Goal: Transaction & Acquisition: Purchase product/service

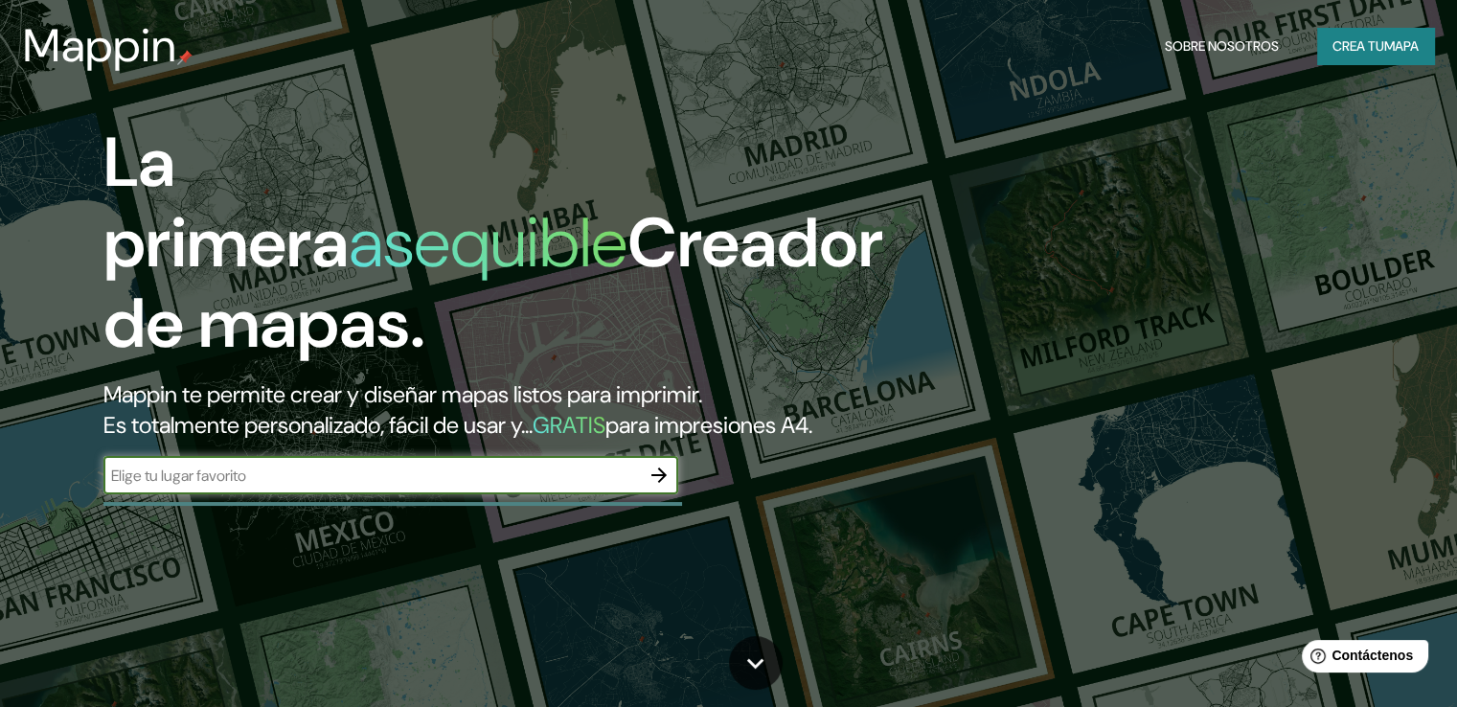
click at [406, 486] on input "text" at bounding box center [371, 475] width 536 height 22
type input "[GEOGRAPHIC_DATA]"
click at [661, 486] on icon "button" at bounding box center [658, 474] width 23 height 23
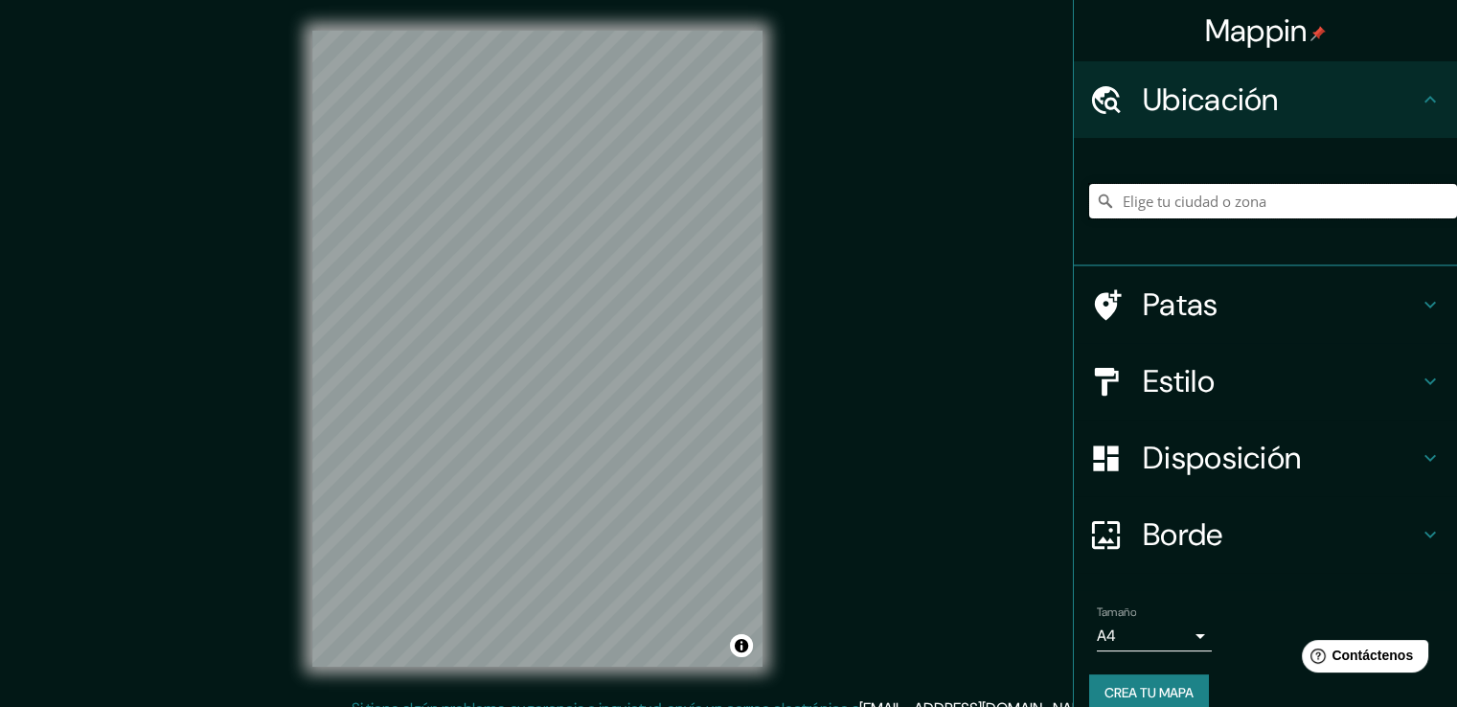
click at [1222, 209] on input "Elige tu ciudad o zona" at bounding box center [1273, 201] width 368 height 34
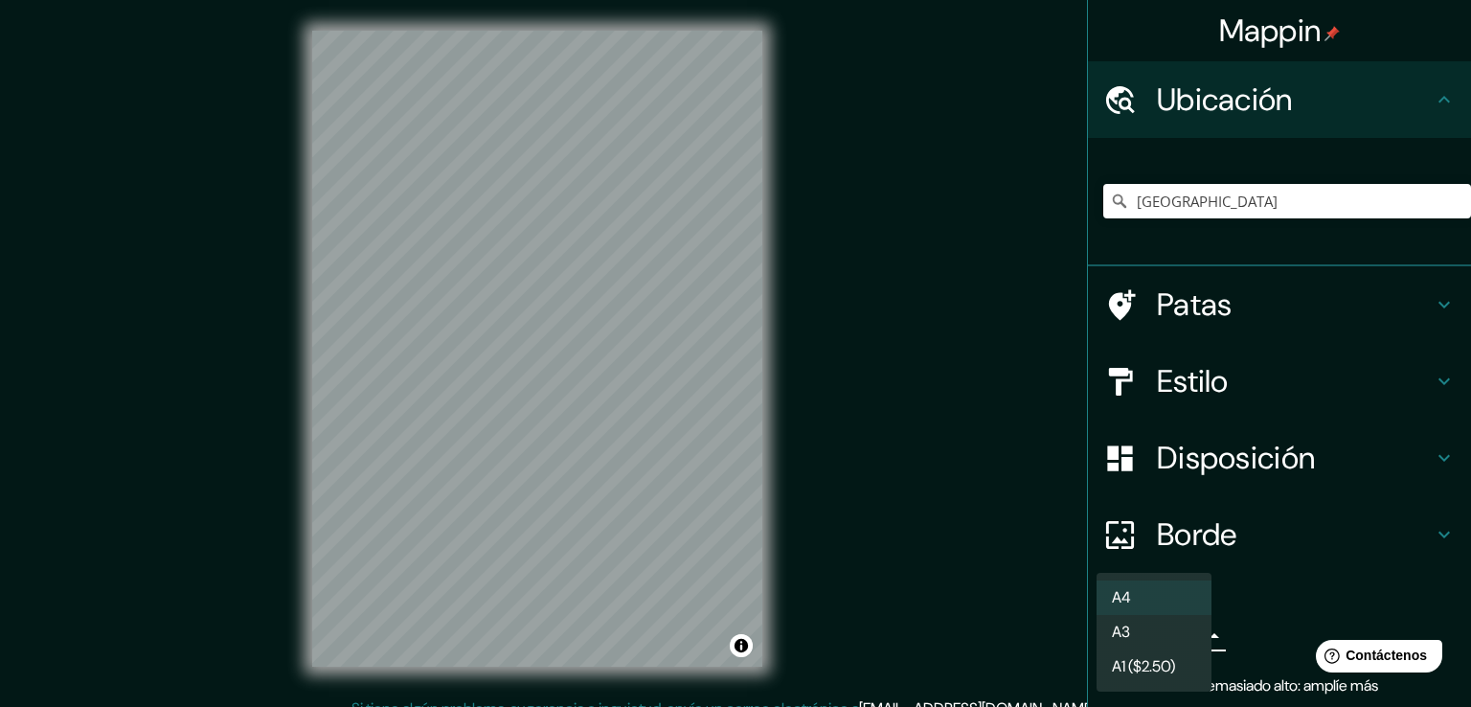
click at [1192, 634] on body "Mappin Ubicación [GEOGRAPHIC_DATA] Patas Estilo Disposición Borde Elige un bord…" at bounding box center [735, 353] width 1471 height 707
click at [1188, 592] on li "A4" at bounding box center [1153, 597] width 115 height 35
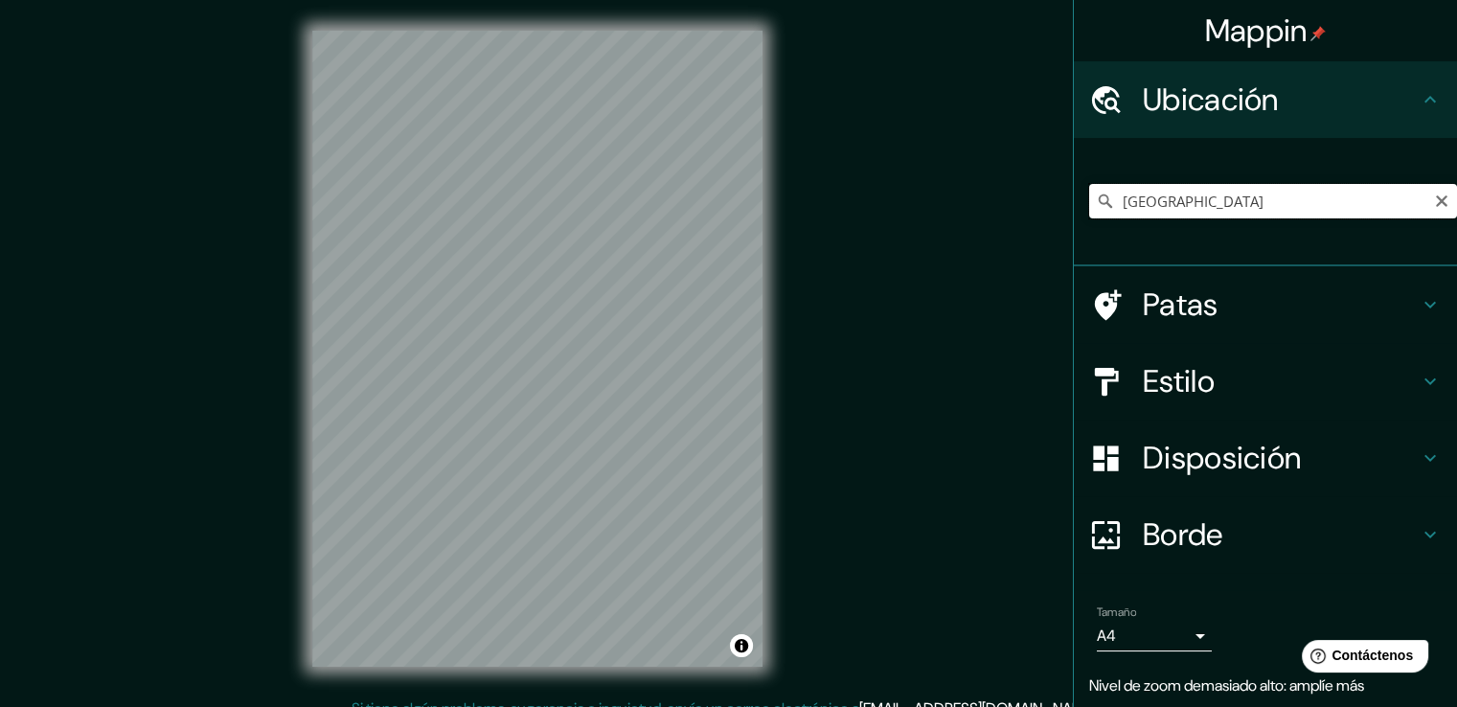
click at [1234, 205] on input "[GEOGRAPHIC_DATA]" at bounding box center [1273, 201] width 368 height 34
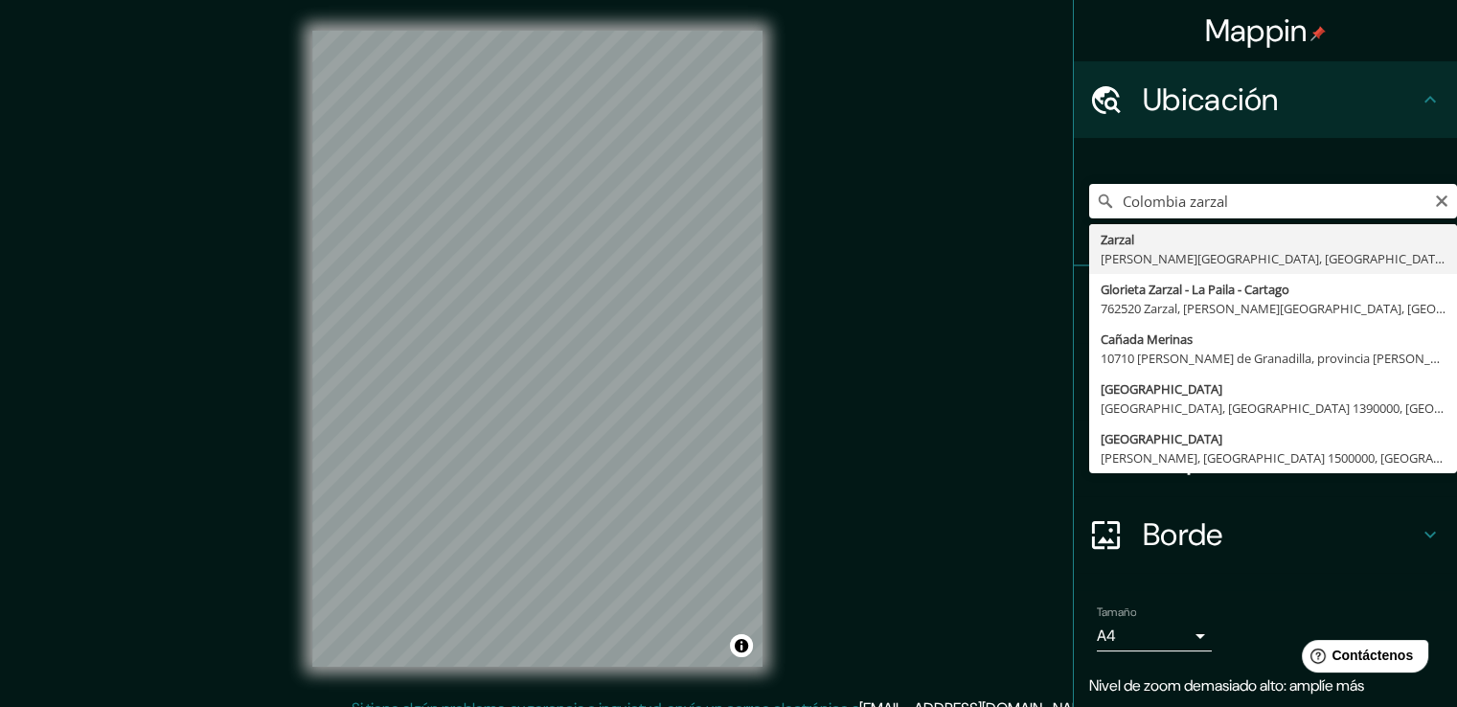
type input "Zarzal, [PERSON_NAME][GEOGRAPHIC_DATA], [GEOGRAPHIC_DATA]"
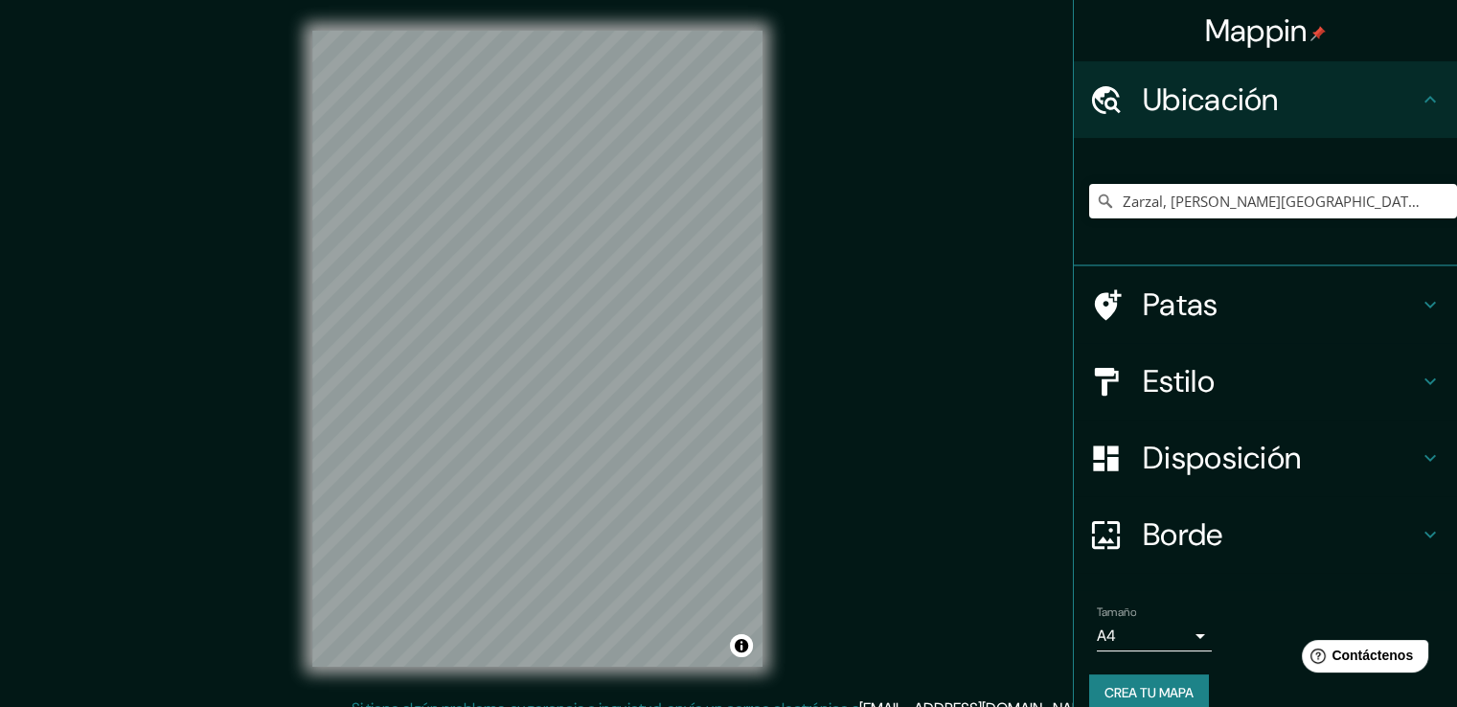
click at [1418, 377] on icon at bounding box center [1429, 381] width 23 height 23
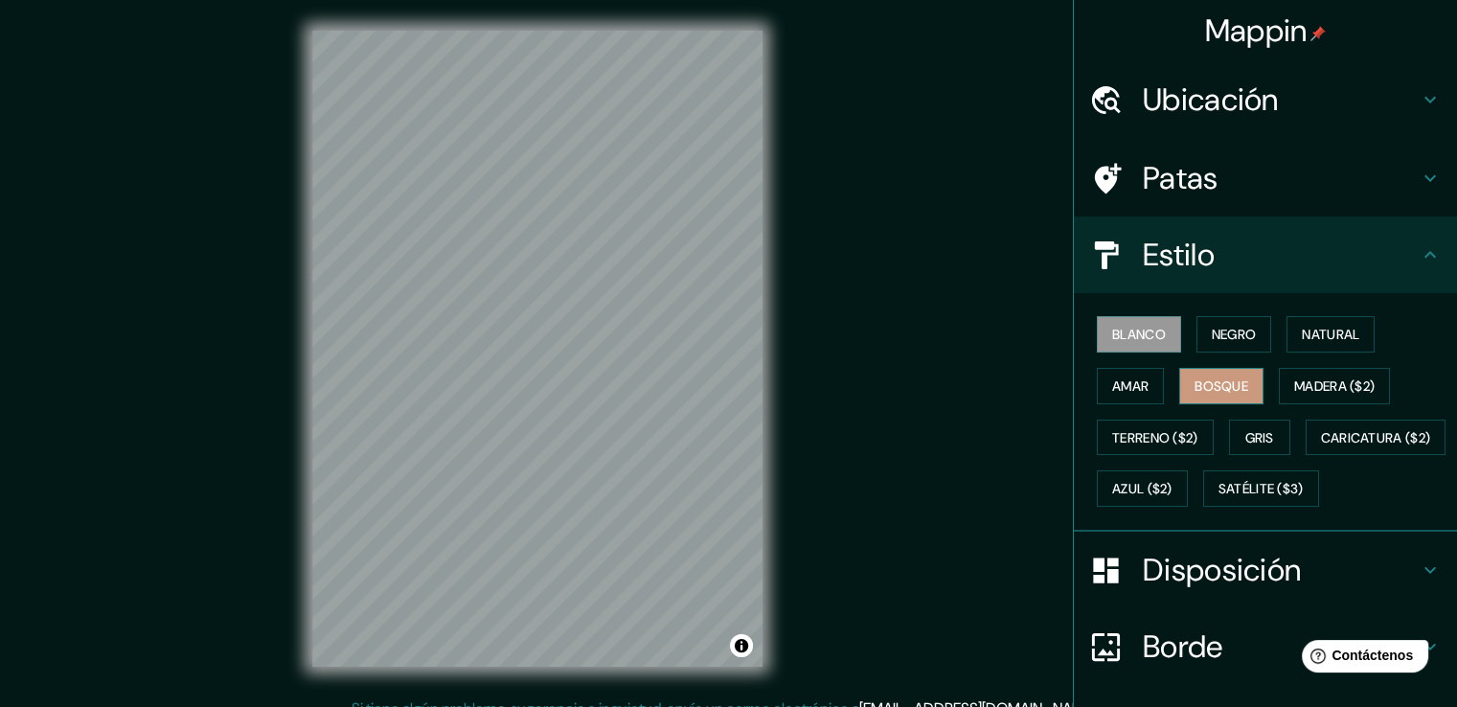
click at [1208, 387] on font "Bosque" at bounding box center [1221, 385] width 54 height 17
click at [1310, 340] on font "Natural" at bounding box center [1329, 334] width 57 height 17
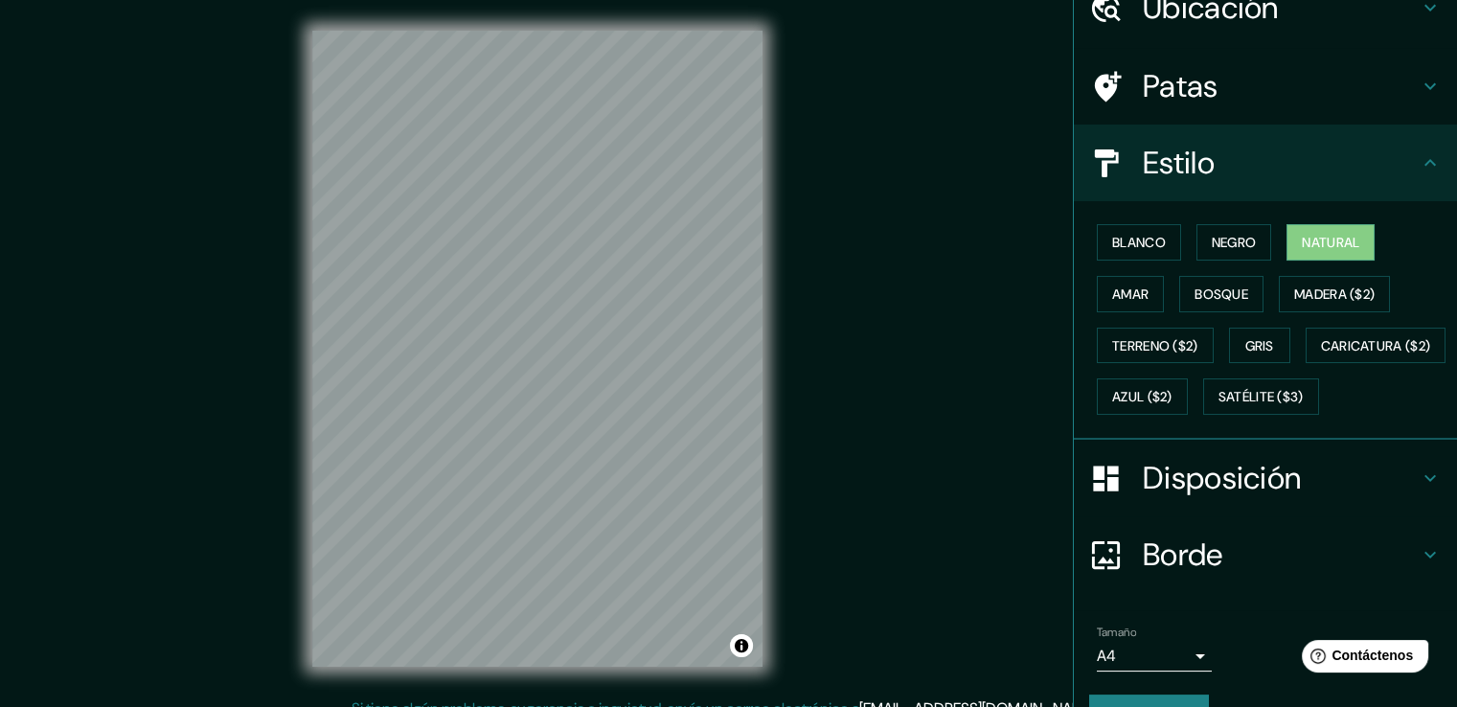
scroll to position [186, 0]
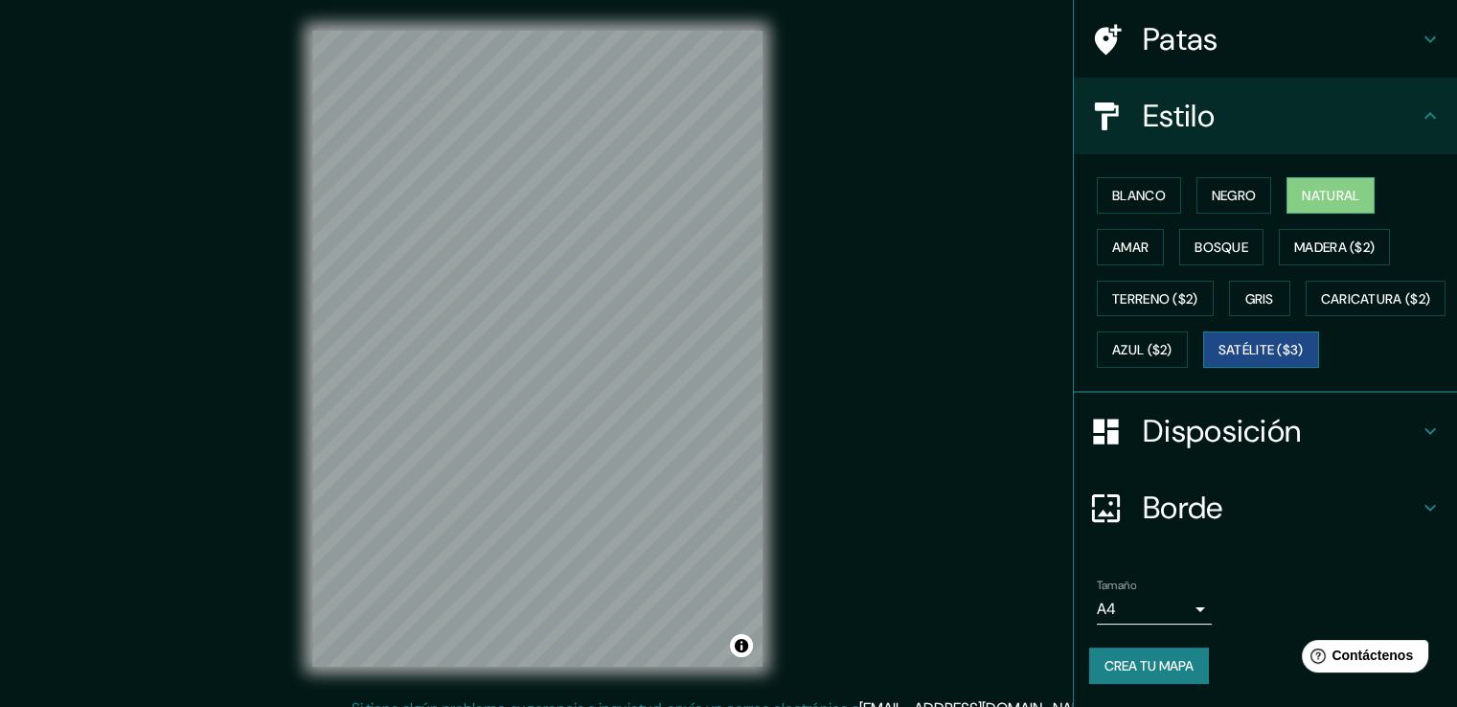
click at [1218, 354] on font "Satélite ($3)" at bounding box center [1260, 350] width 85 height 17
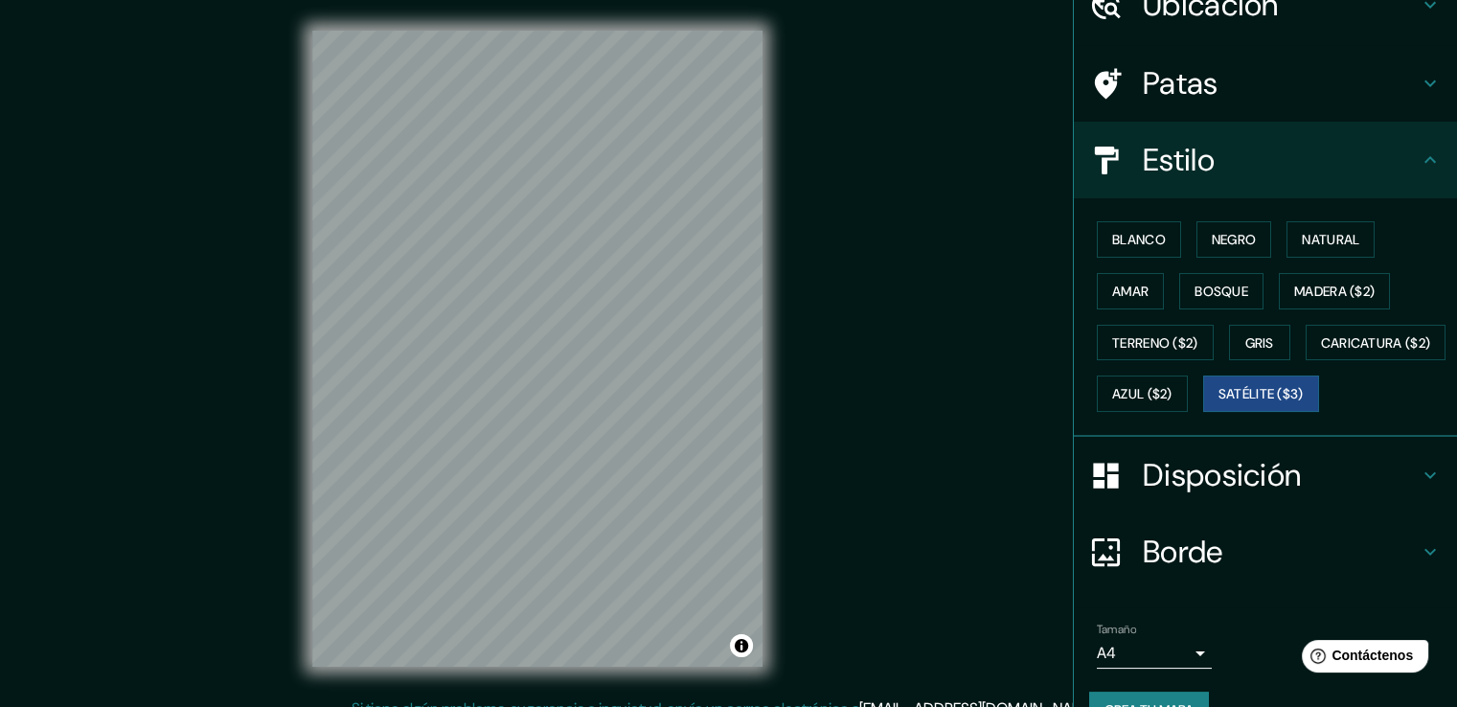
scroll to position [0, 0]
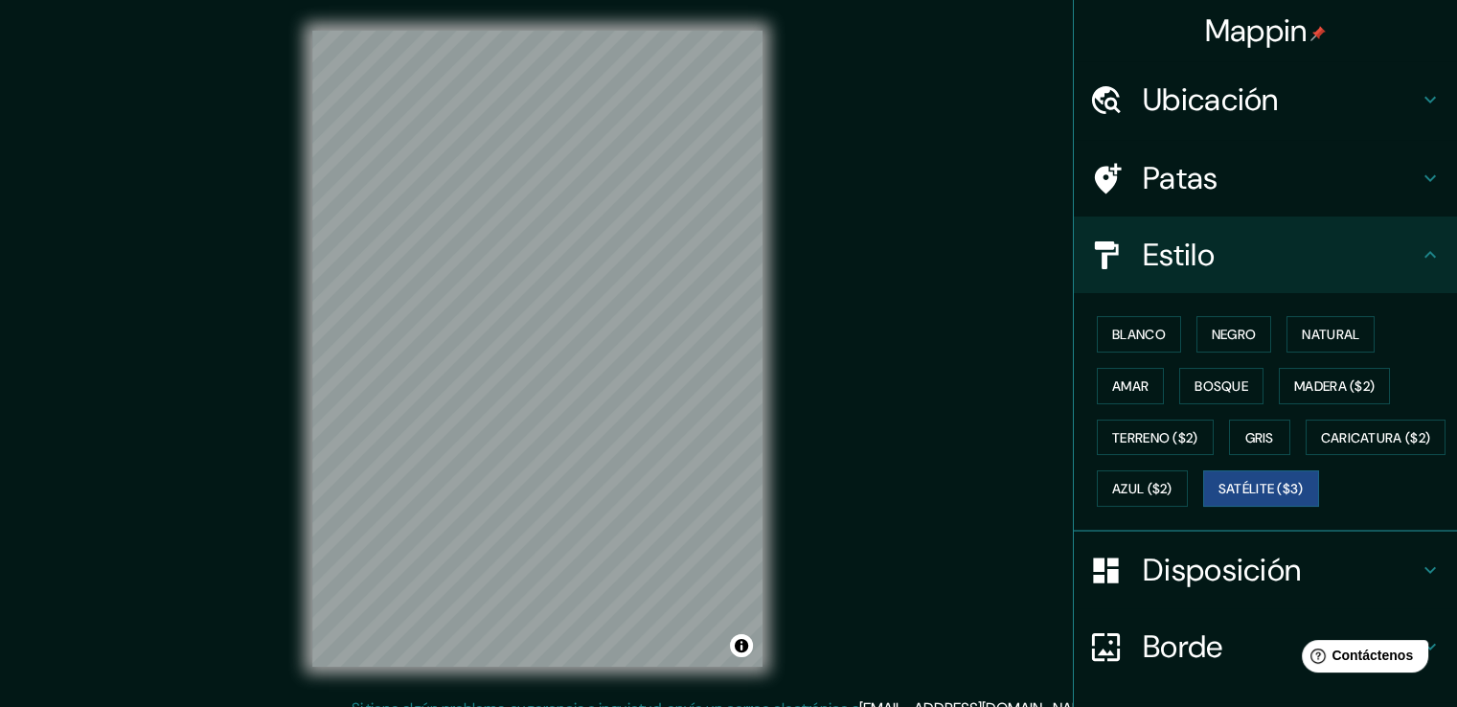
click at [1392, 84] on h4 "Ubicación" at bounding box center [1280, 99] width 276 height 38
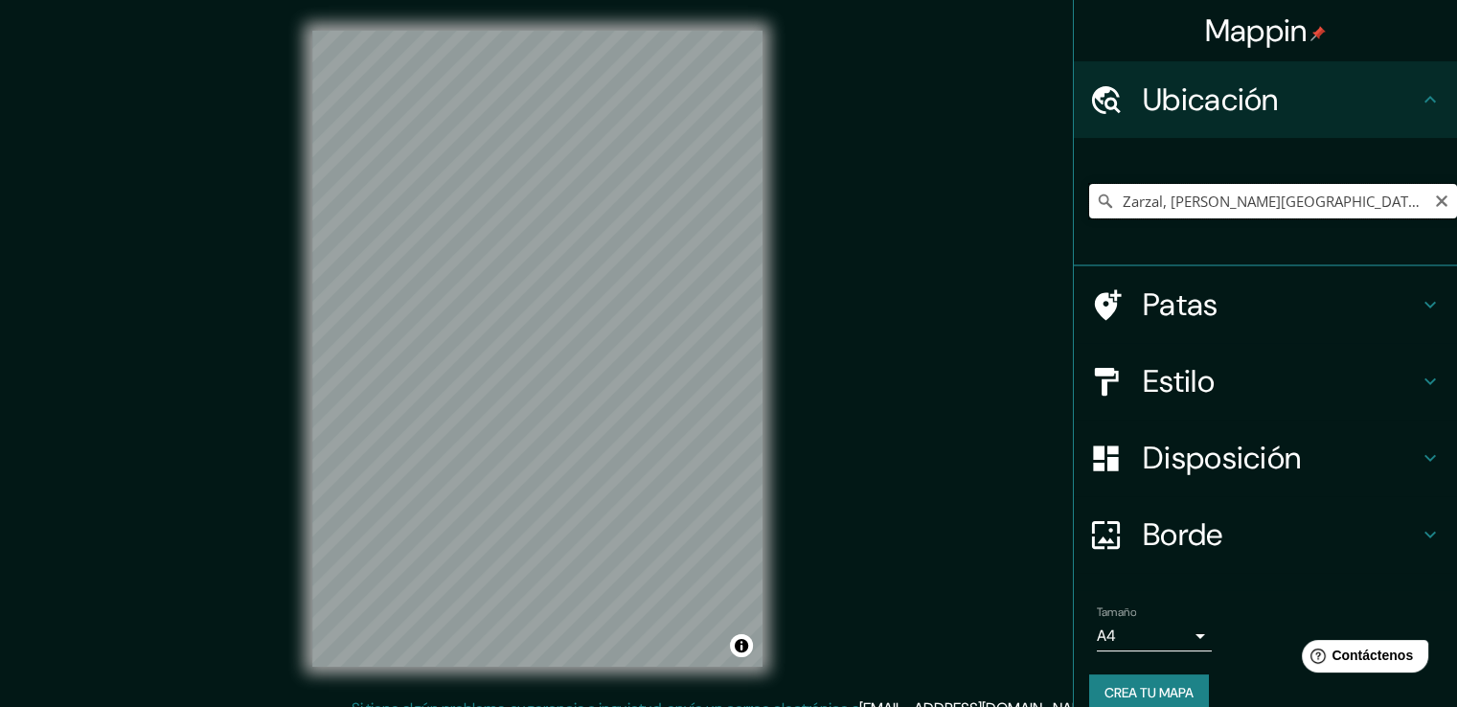
click at [1360, 208] on input "Zarzal, [PERSON_NAME][GEOGRAPHIC_DATA], [GEOGRAPHIC_DATA]" at bounding box center [1273, 201] width 368 height 34
drag, startPoint x: 1202, startPoint y: 200, endPoint x: 1055, endPoint y: 205, distance: 146.6
click at [1055, 205] on div "Mappin Ubicación Zarzal, [PERSON_NAME][GEOGRAPHIC_DATA], [GEOGRAPHIC_DATA] Pata…" at bounding box center [728, 364] width 1457 height 728
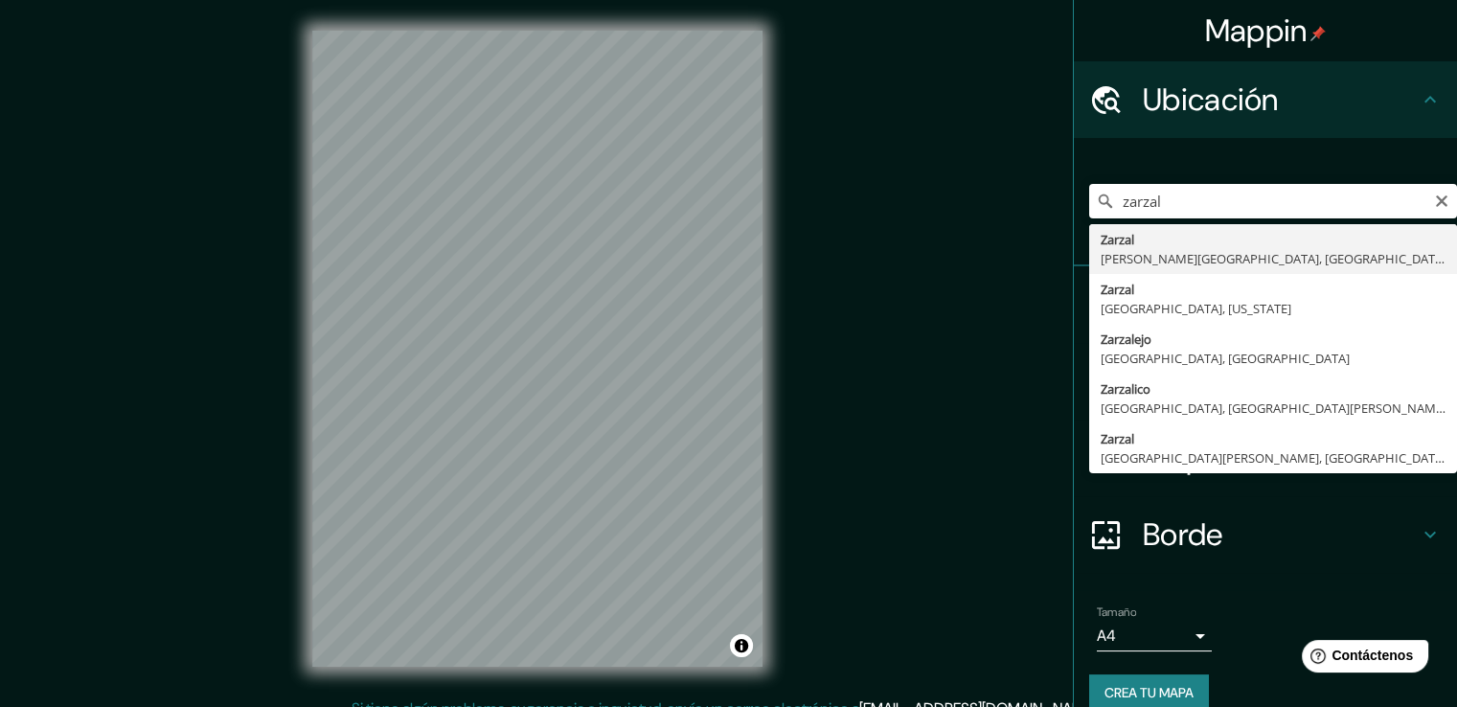
type input "Zarzal, [PERSON_NAME][GEOGRAPHIC_DATA], [GEOGRAPHIC_DATA]"
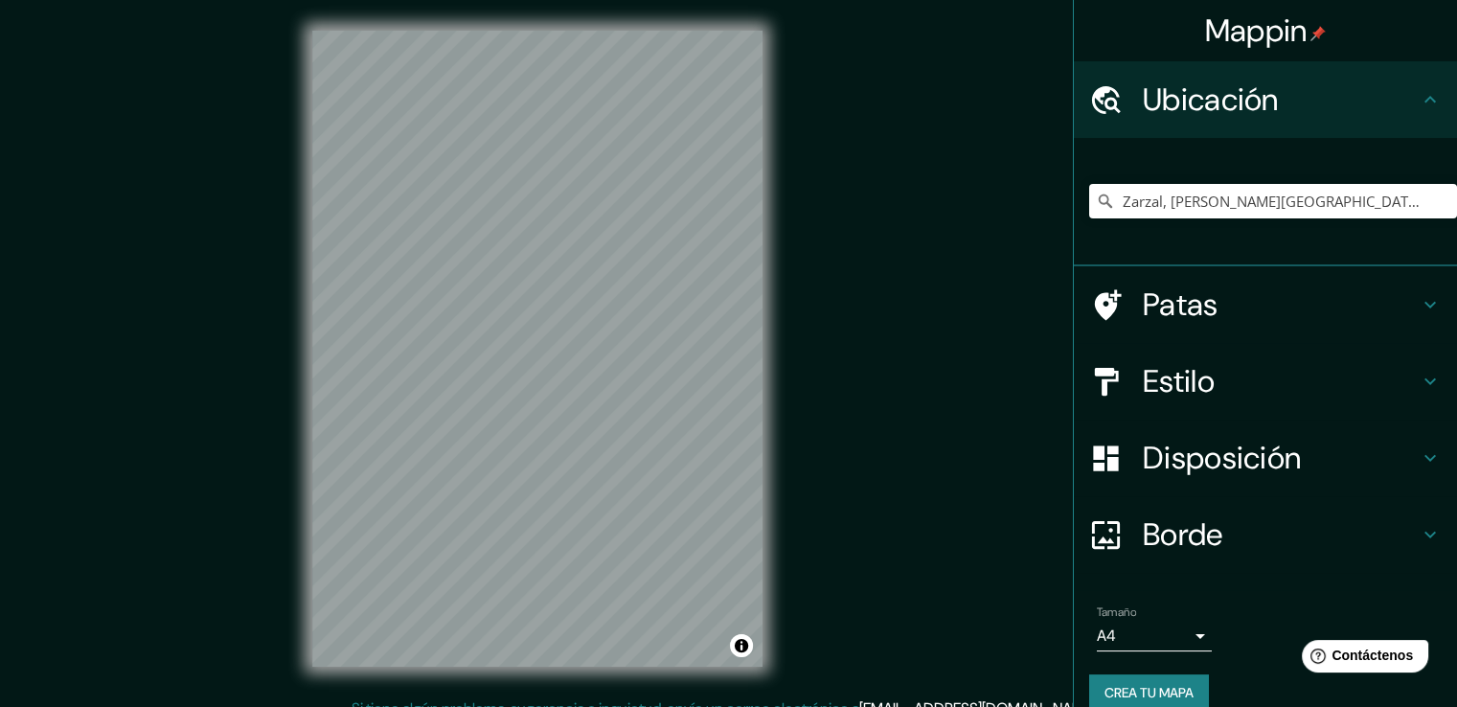
click at [1375, 452] on h4 "Disposición" at bounding box center [1280, 458] width 276 height 38
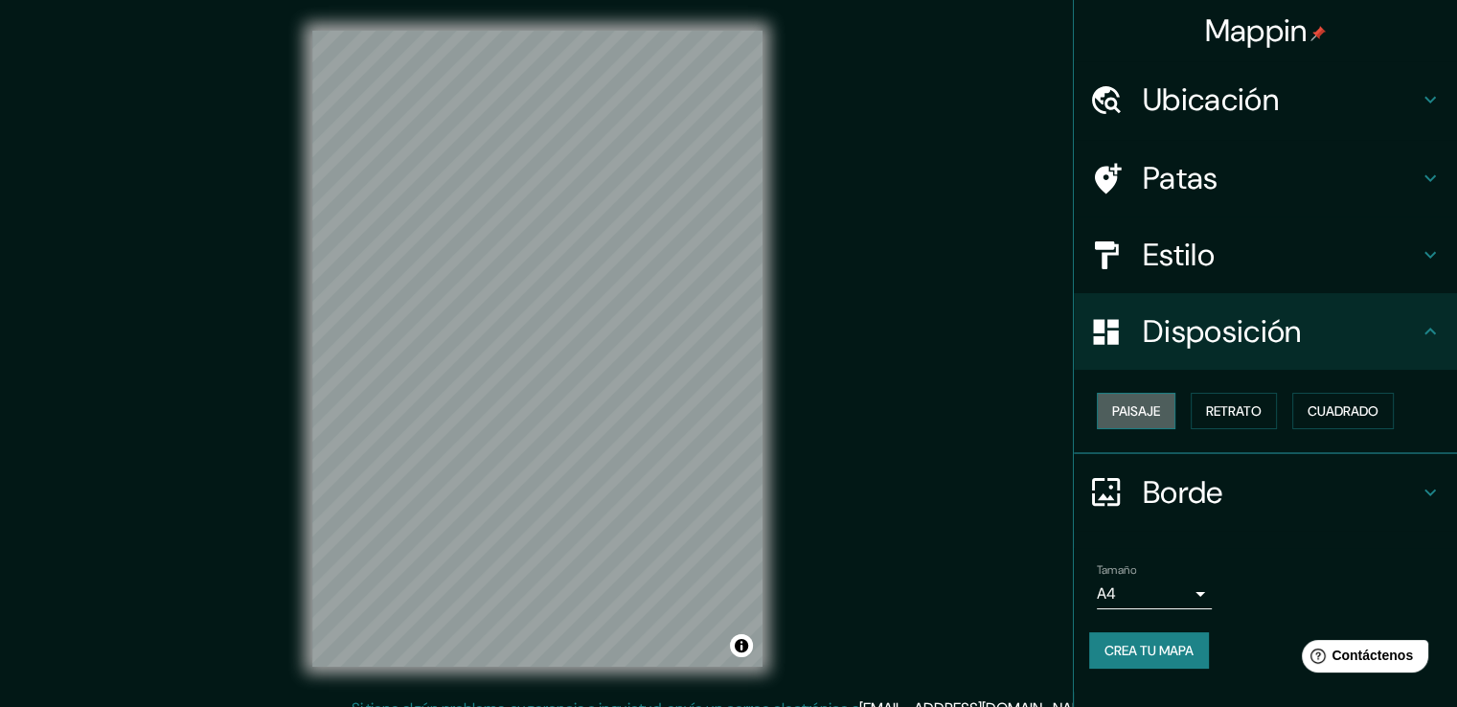
click at [1117, 416] on font "Paisaje" at bounding box center [1136, 410] width 48 height 17
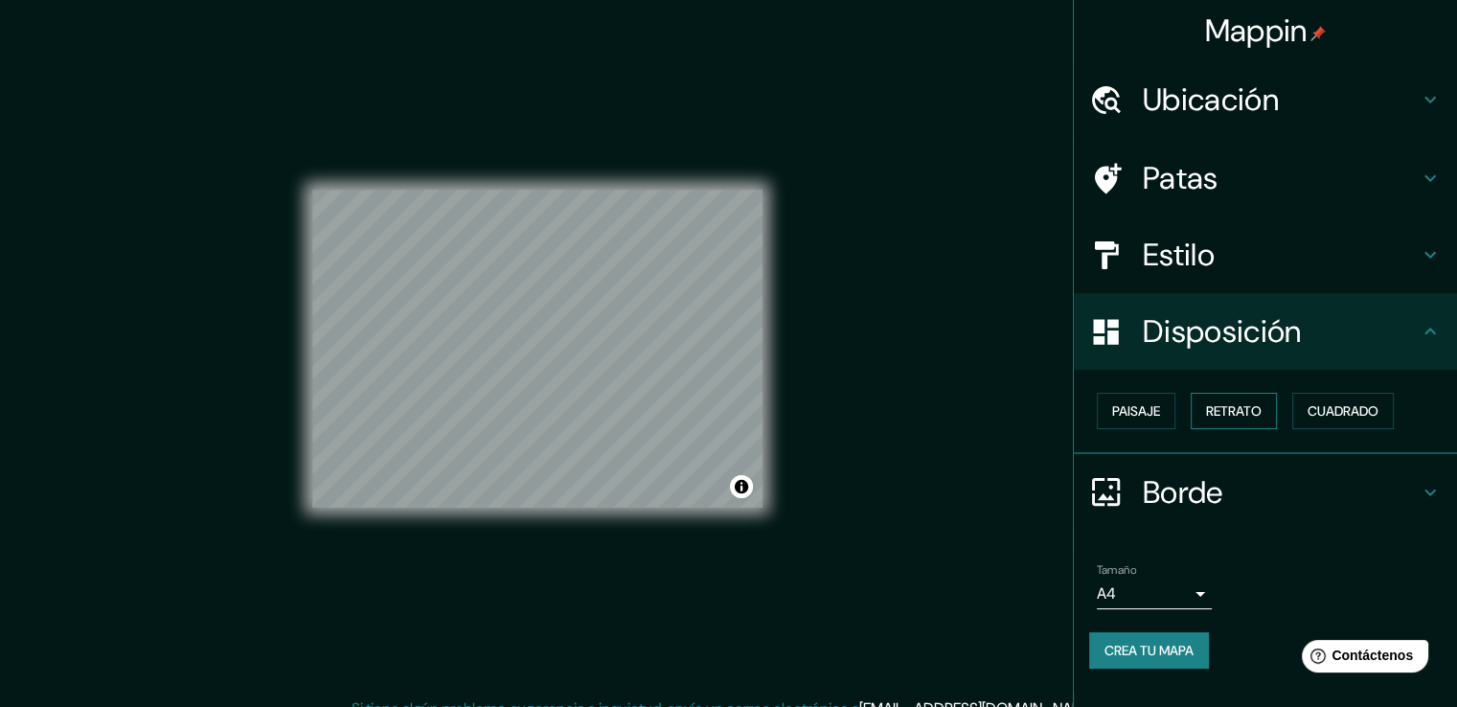
click at [1245, 421] on font "Retrato" at bounding box center [1234, 410] width 56 height 25
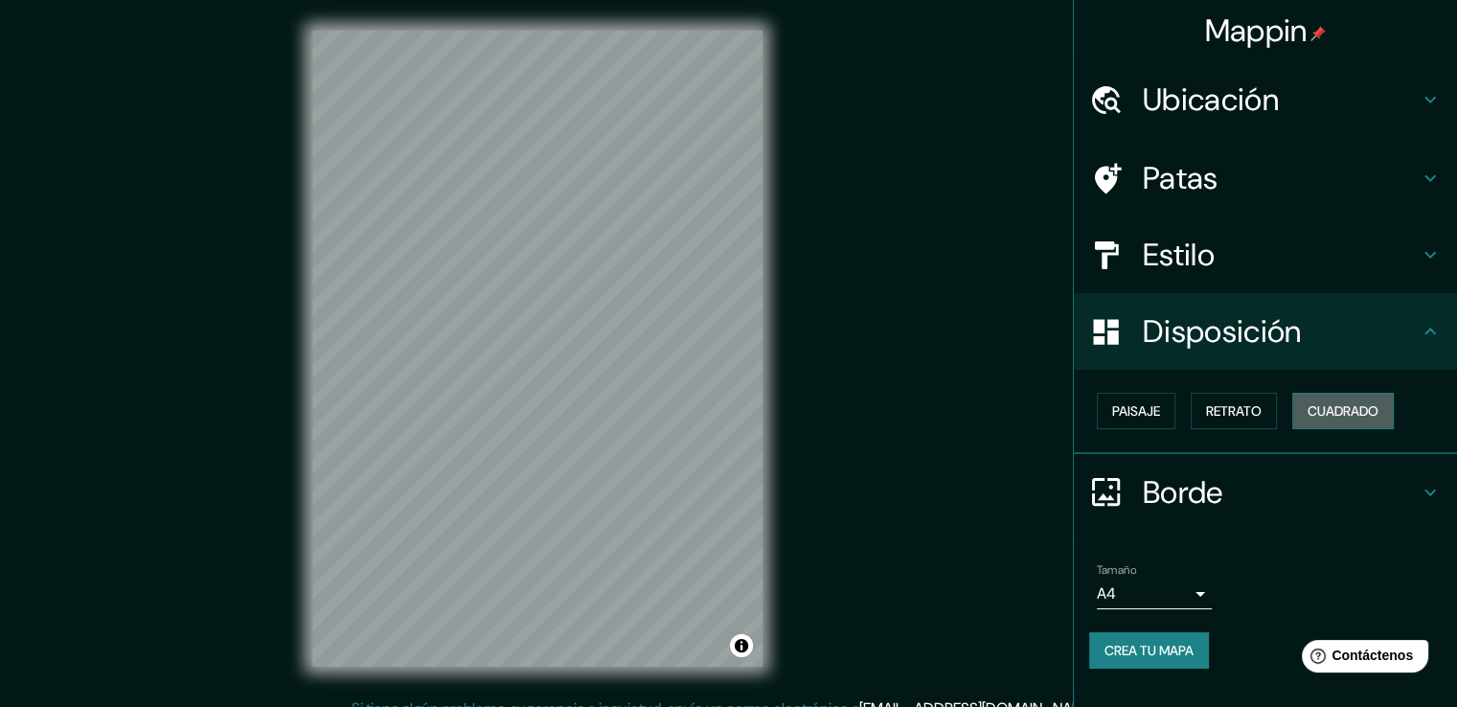
click at [1346, 417] on font "Cuadrado" at bounding box center [1342, 410] width 71 height 17
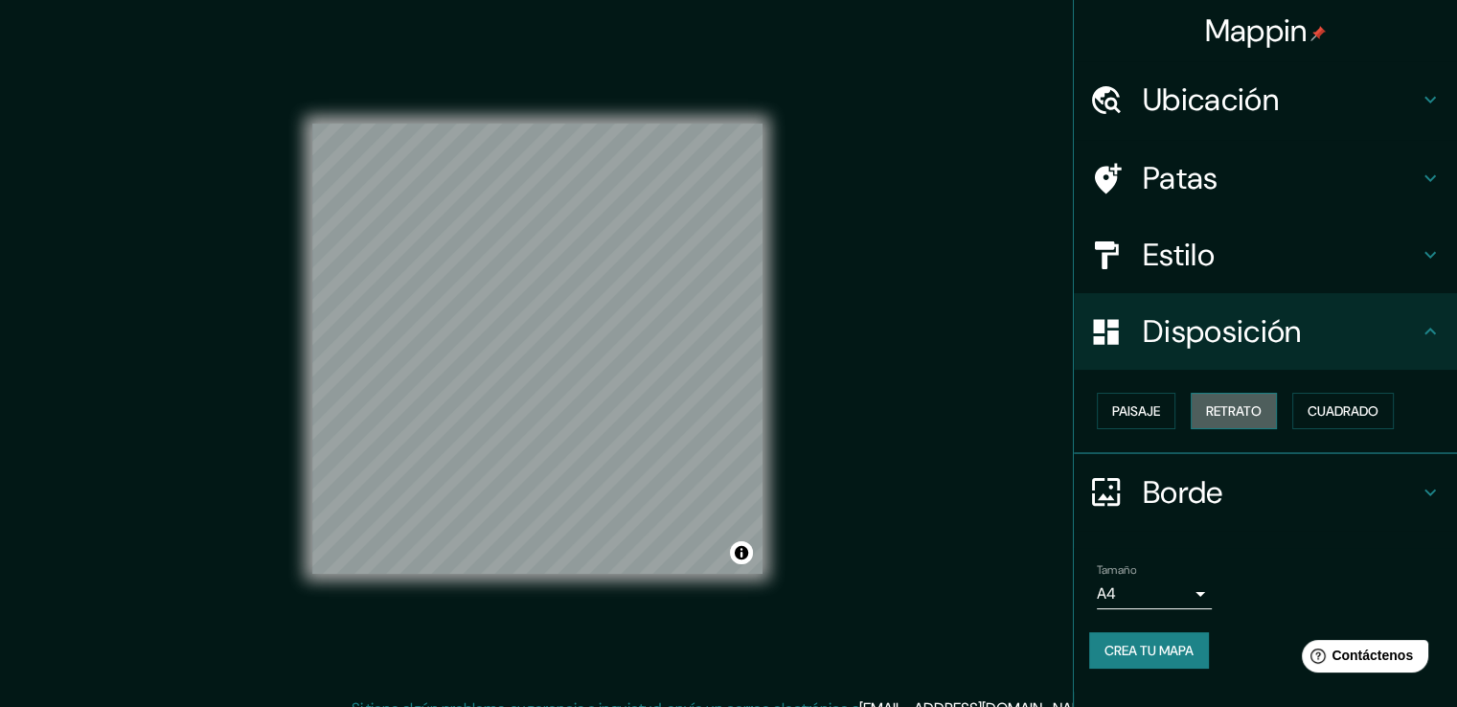
click at [1239, 417] on font "Retrato" at bounding box center [1234, 410] width 56 height 17
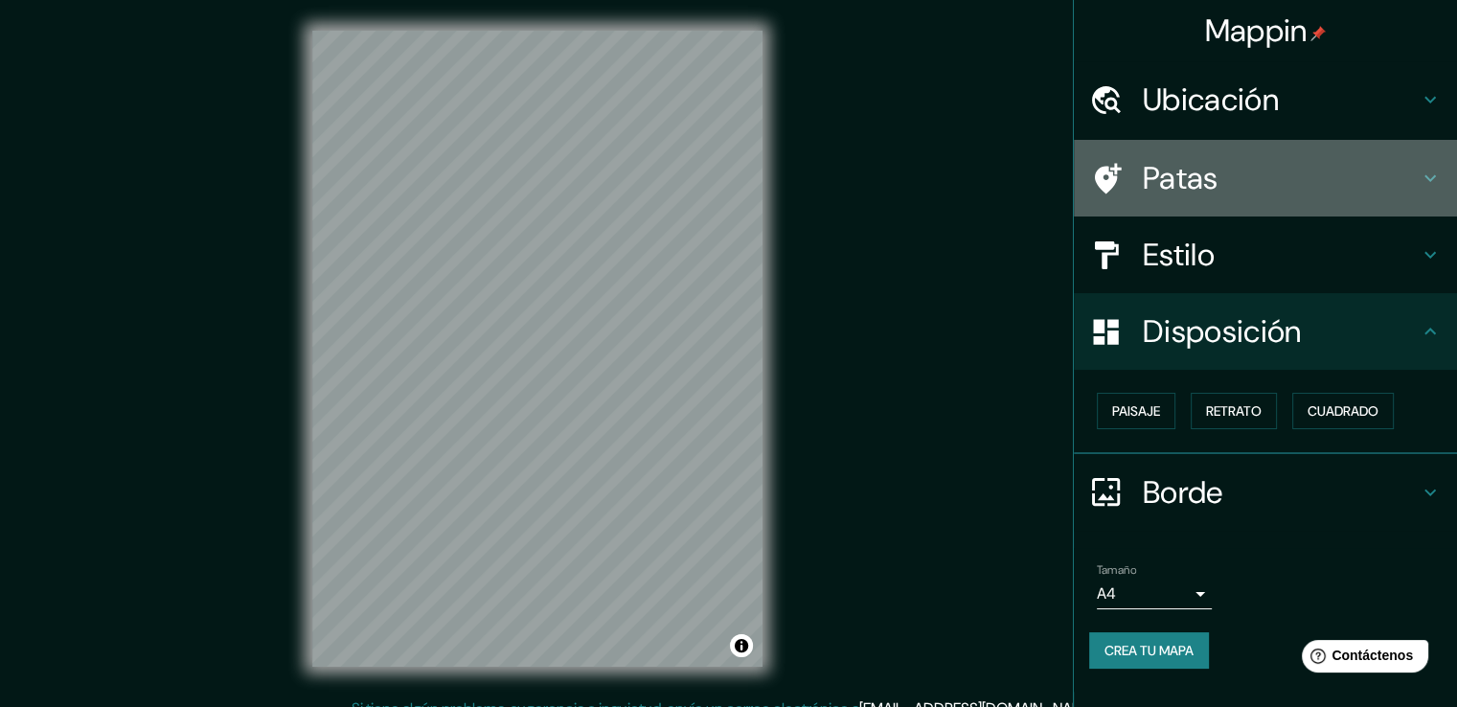
click at [1368, 179] on h4 "Patas" at bounding box center [1280, 178] width 276 height 38
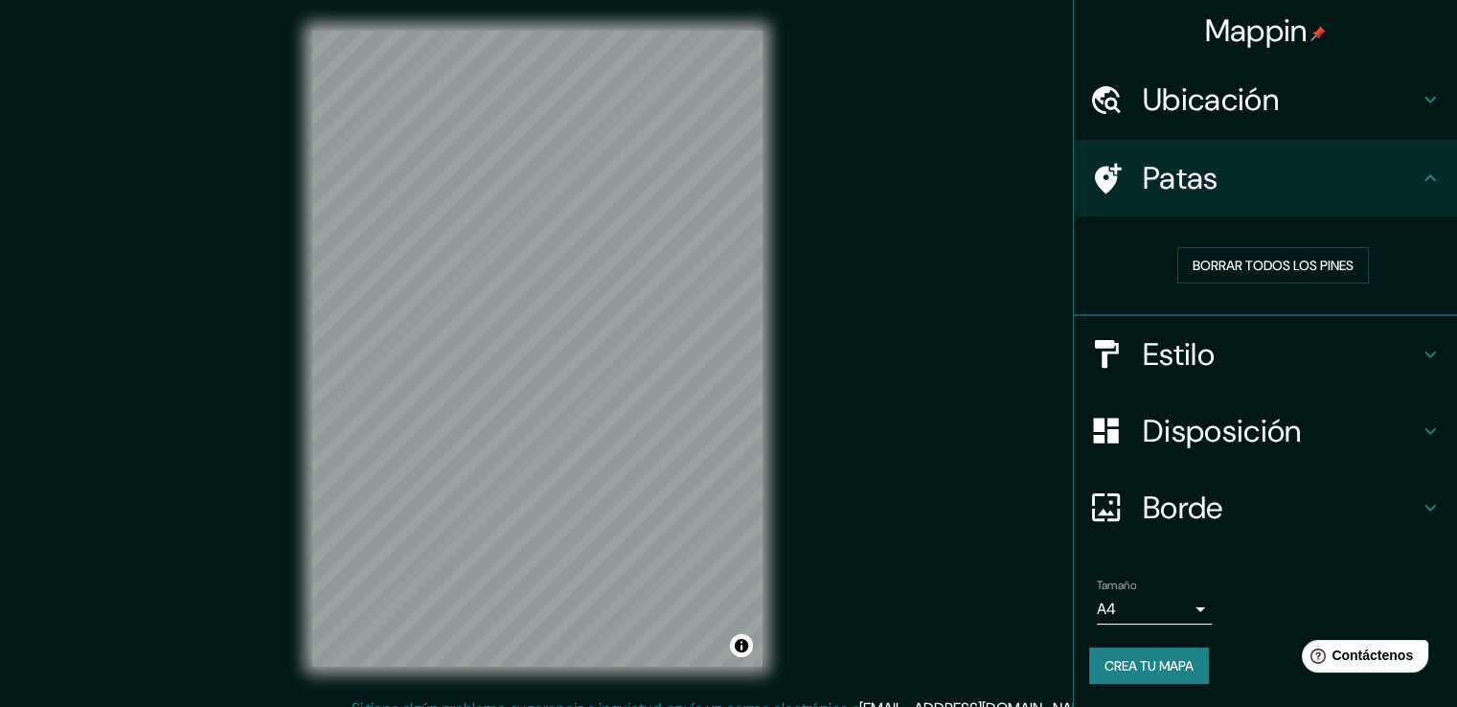
click at [1304, 350] on h4 "Estilo" at bounding box center [1280, 354] width 276 height 38
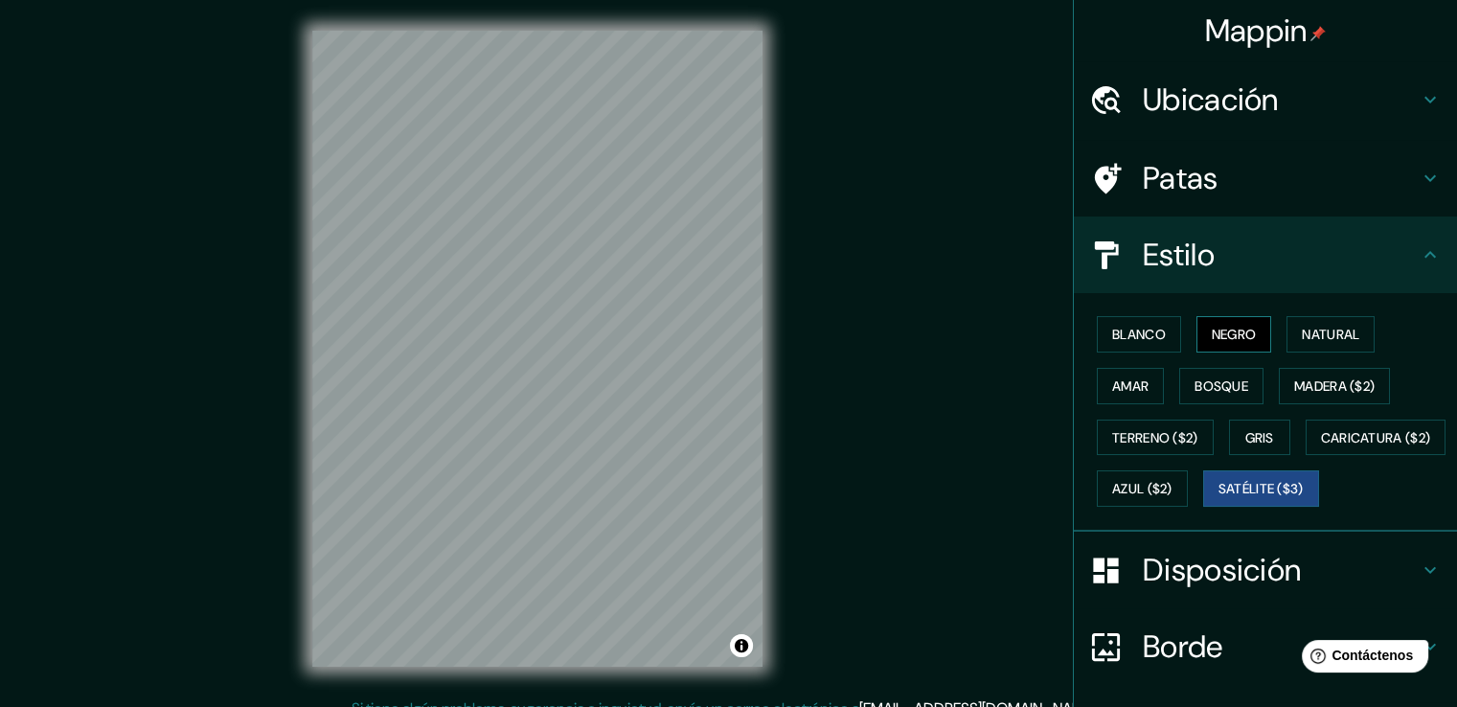
click at [1237, 327] on font "Negro" at bounding box center [1233, 334] width 45 height 17
click at [1115, 334] on font "Blanco" at bounding box center [1139, 334] width 54 height 17
click at [1418, 581] on icon at bounding box center [1429, 569] width 23 height 23
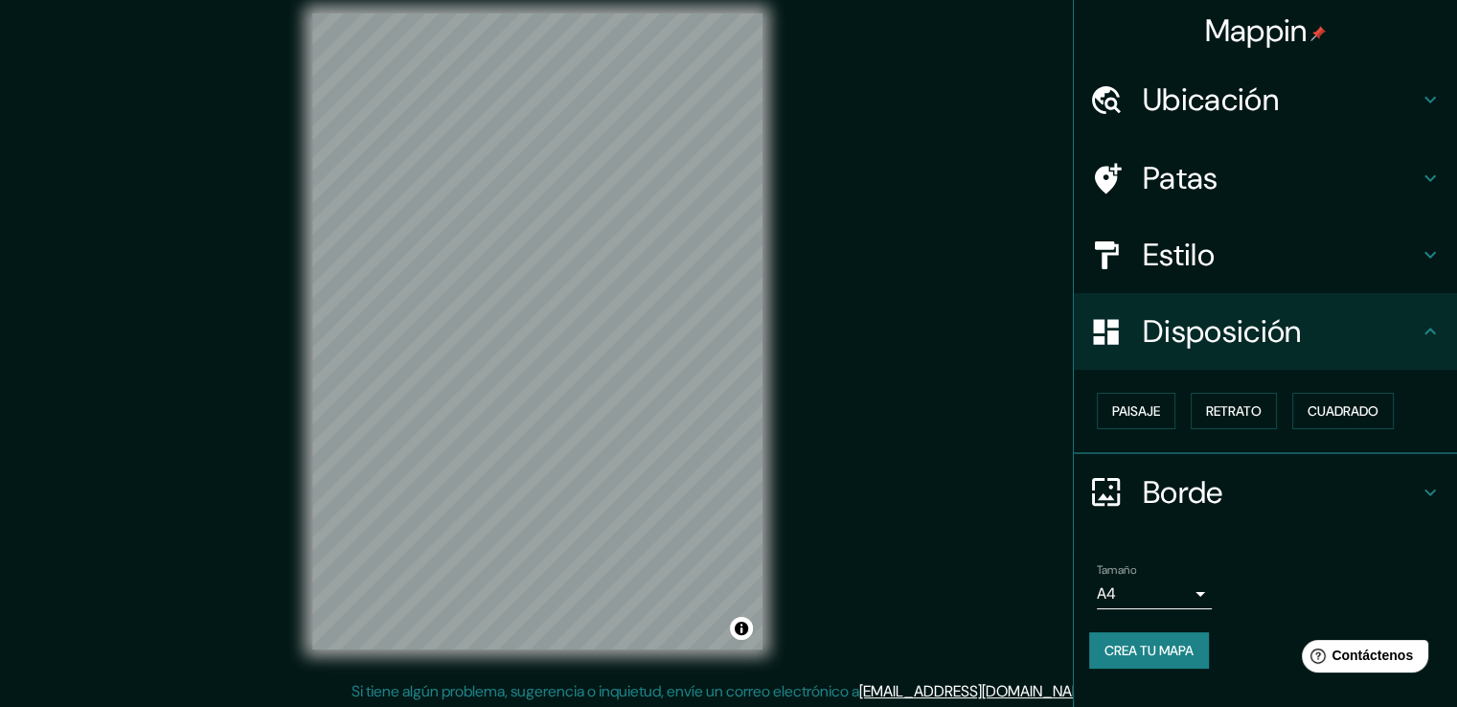
scroll to position [21, 0]
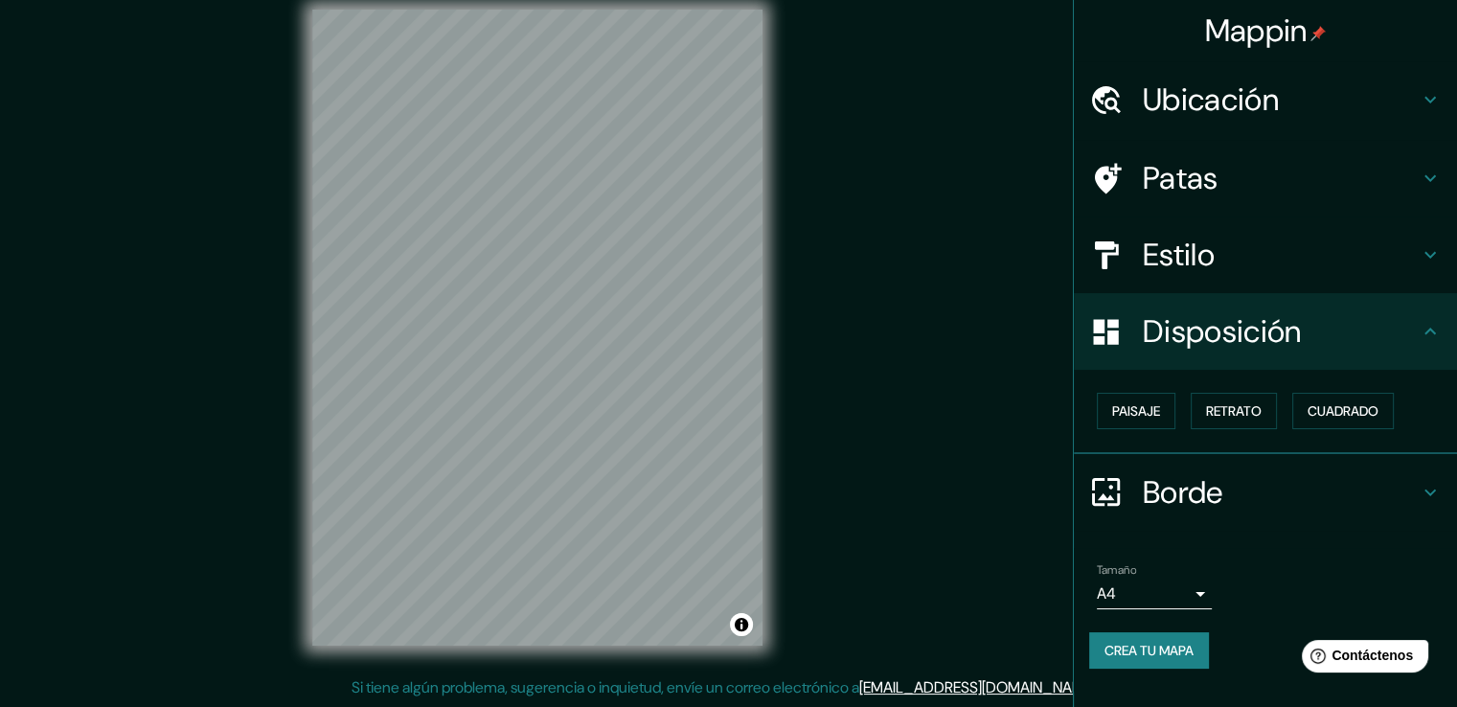
click at [1402, 483] on h4 "Borde" at bounding box center [1280, 492] width 276 height 38
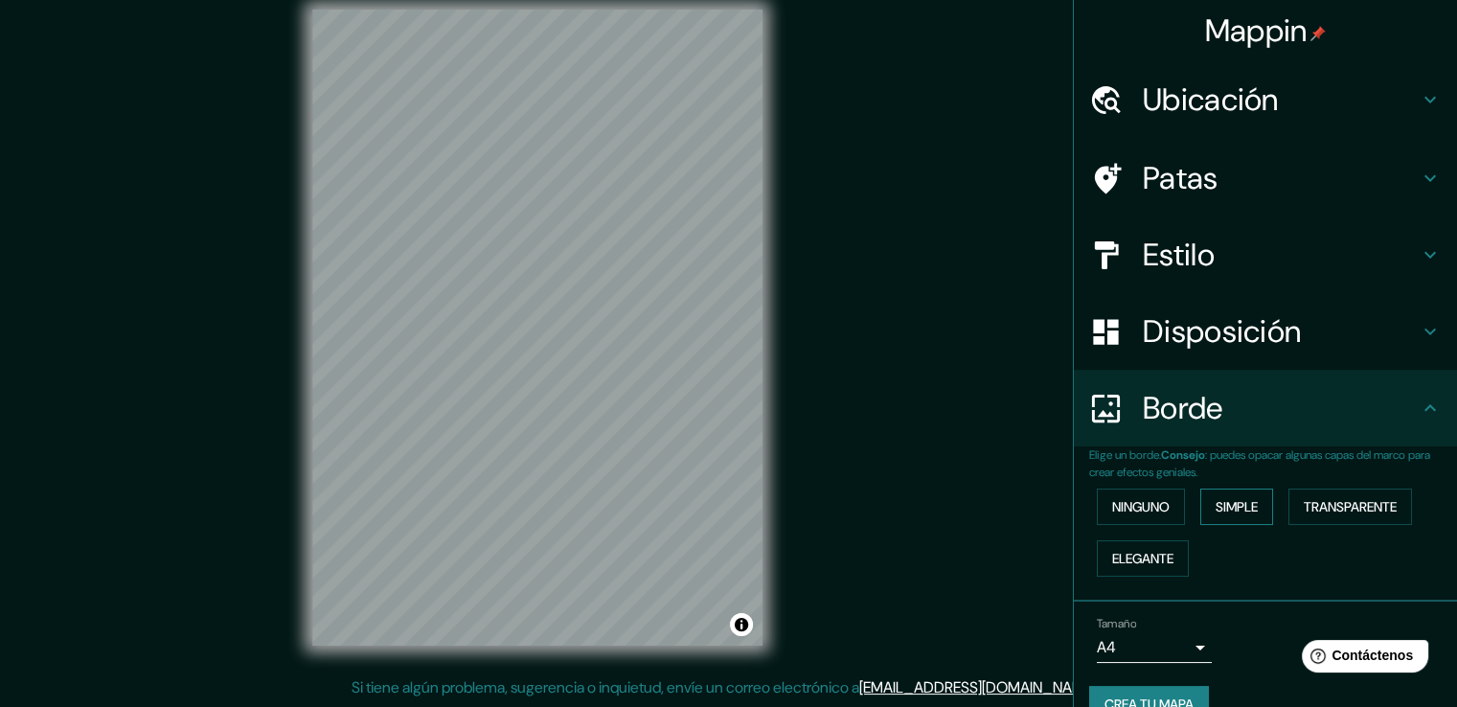
click at [1233, 504] on font "Simple" at bounding box center [1236, 506] width 42 height 17
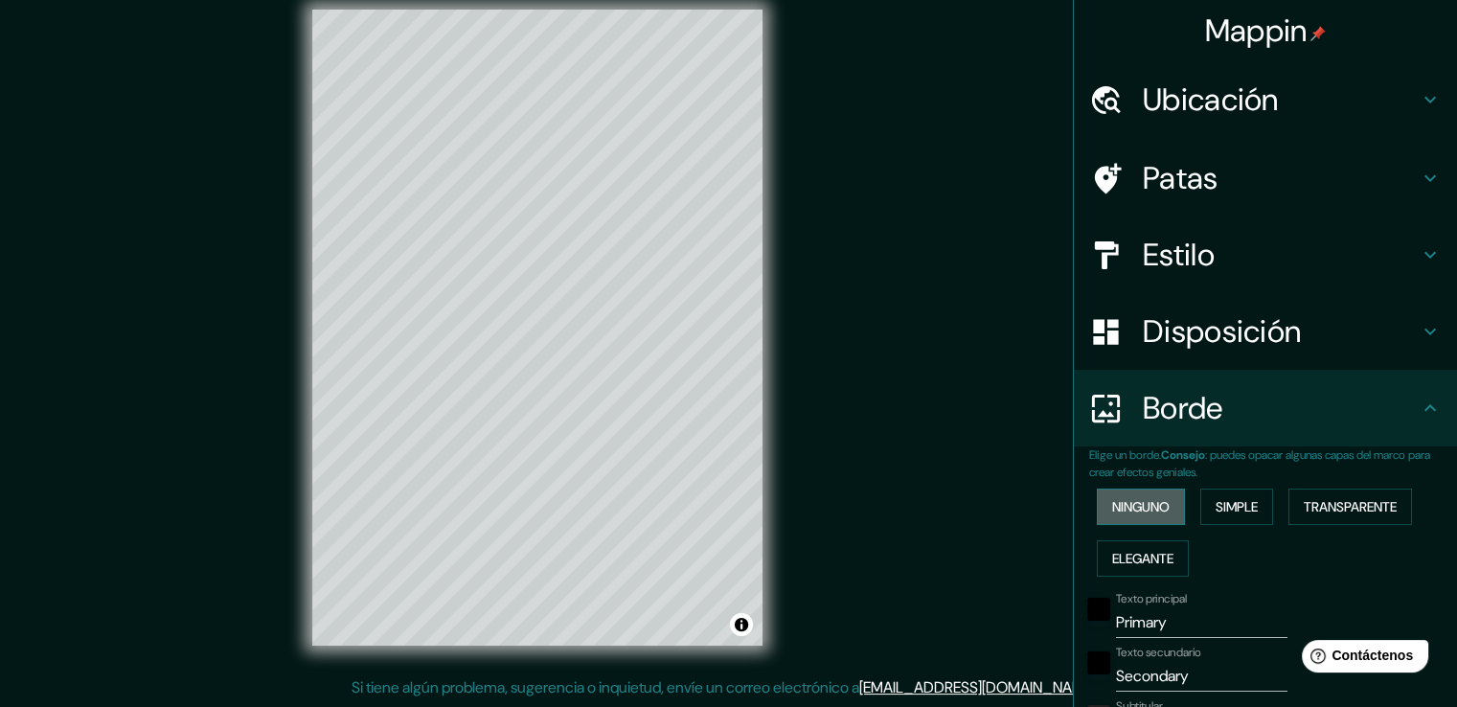
click at [1157, 506] on font "Ninguno" at bounding box center [1140, 506] width 57 height 17
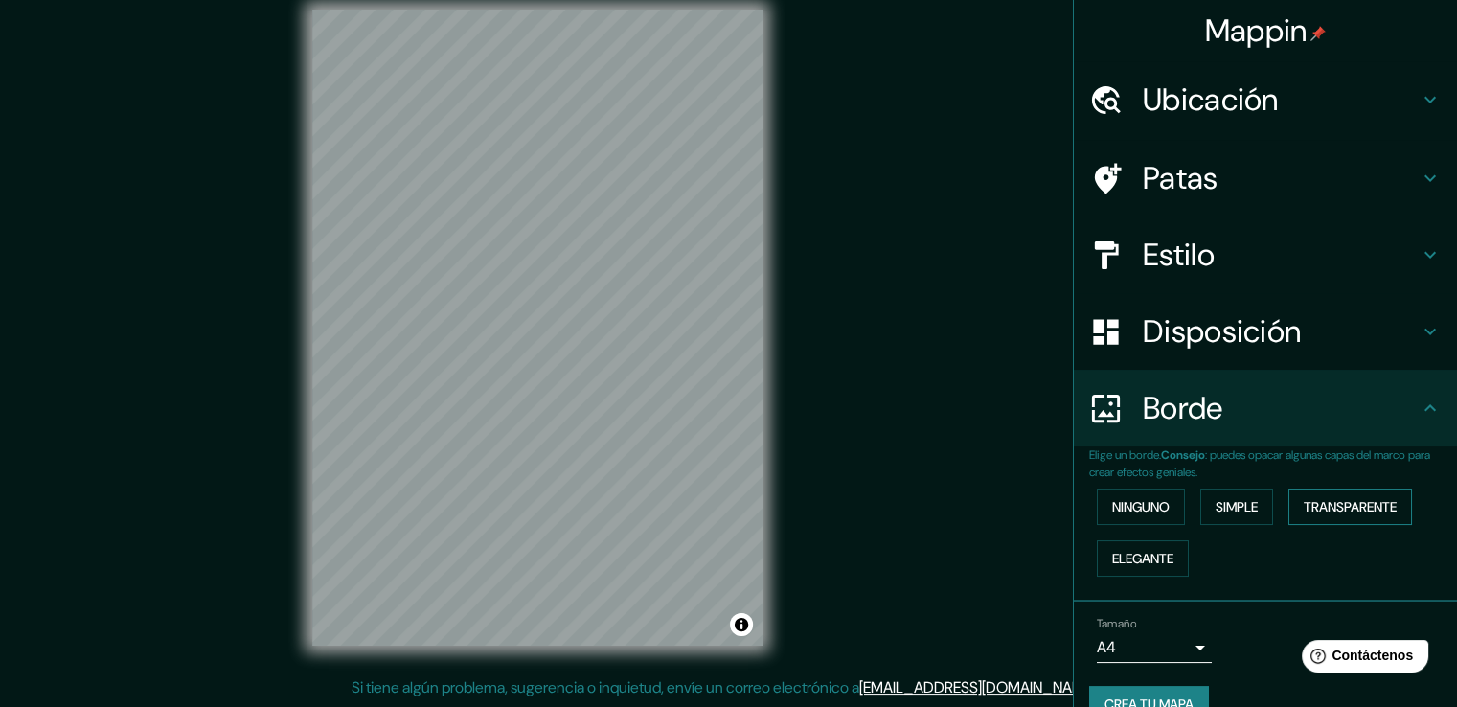
click at [1346, 507] on font "Transparente" at bounding box center [1349, 506] width 93 height 17
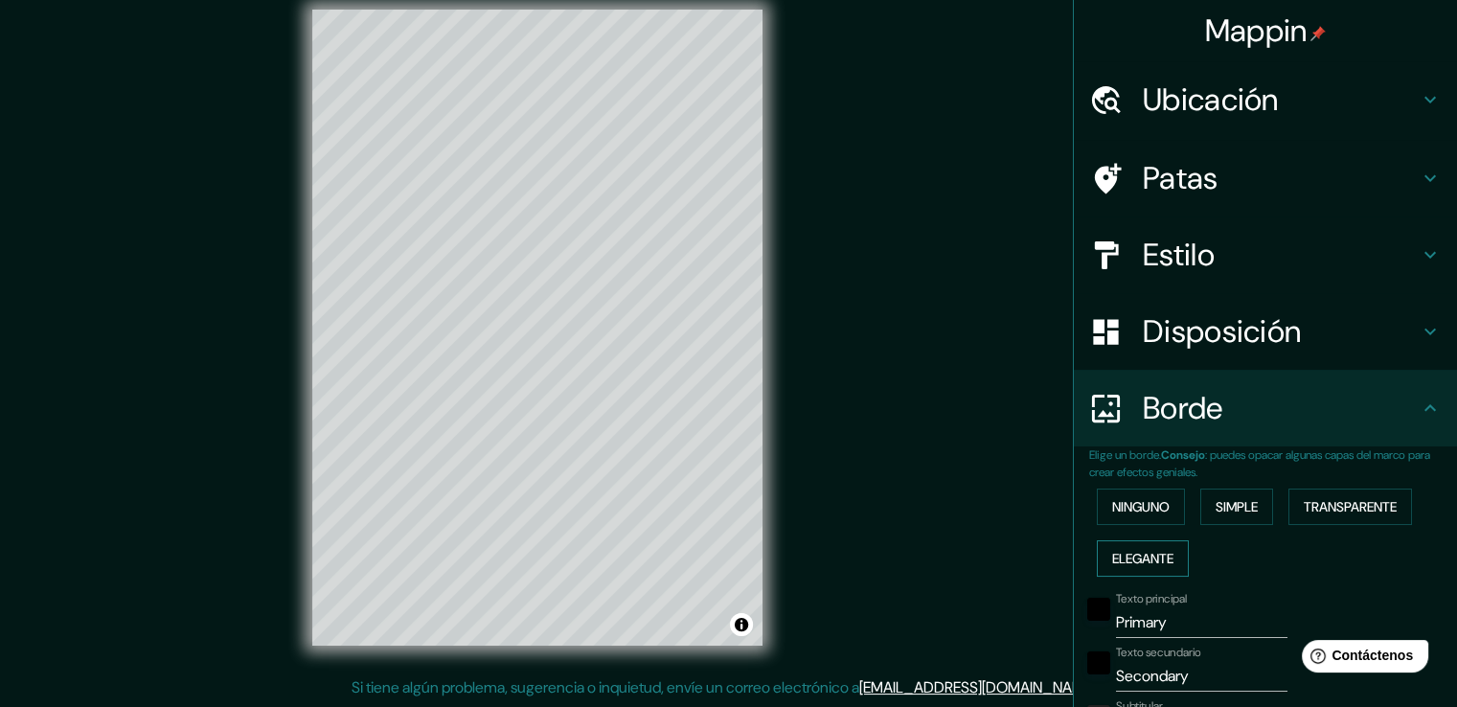
click at [1145, 550] on font "Elegante" at bounding box center [1142, 558] width 61 height 17
click at [1141, 515] on font "Ninguno" at bounding box center [1140, 506] width 57 height 25
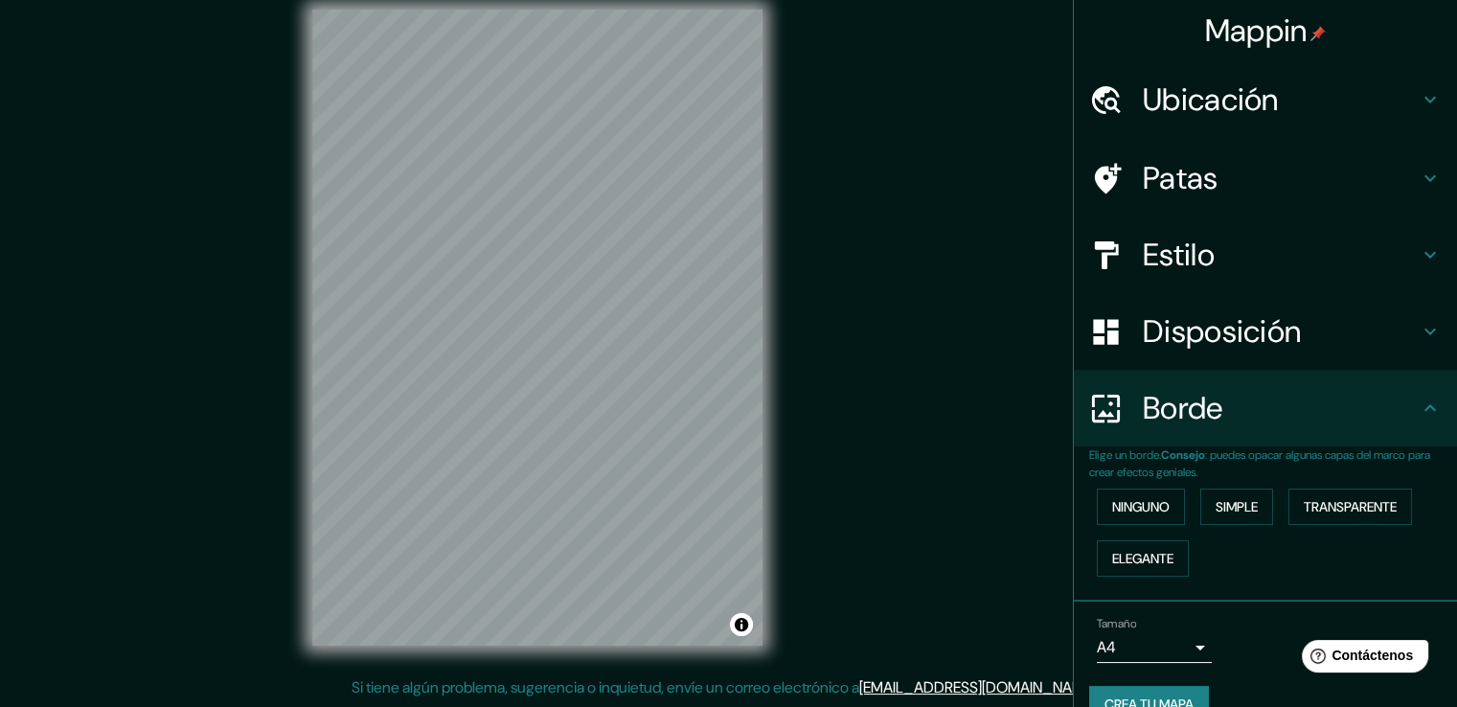
scroll to position [35, 0]
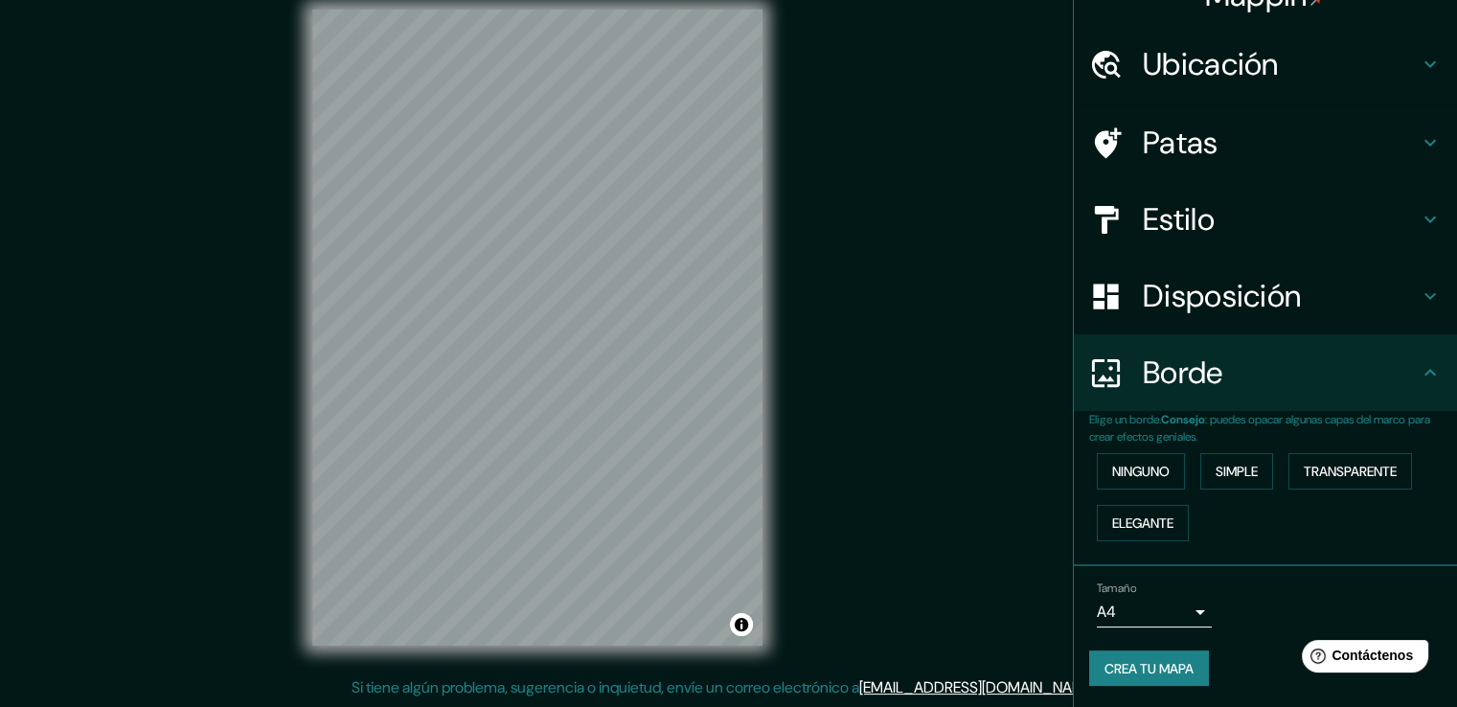
click at [1383, 286] on h4 "Disposición" at bounding box center [1280, 296] width 276 height 38
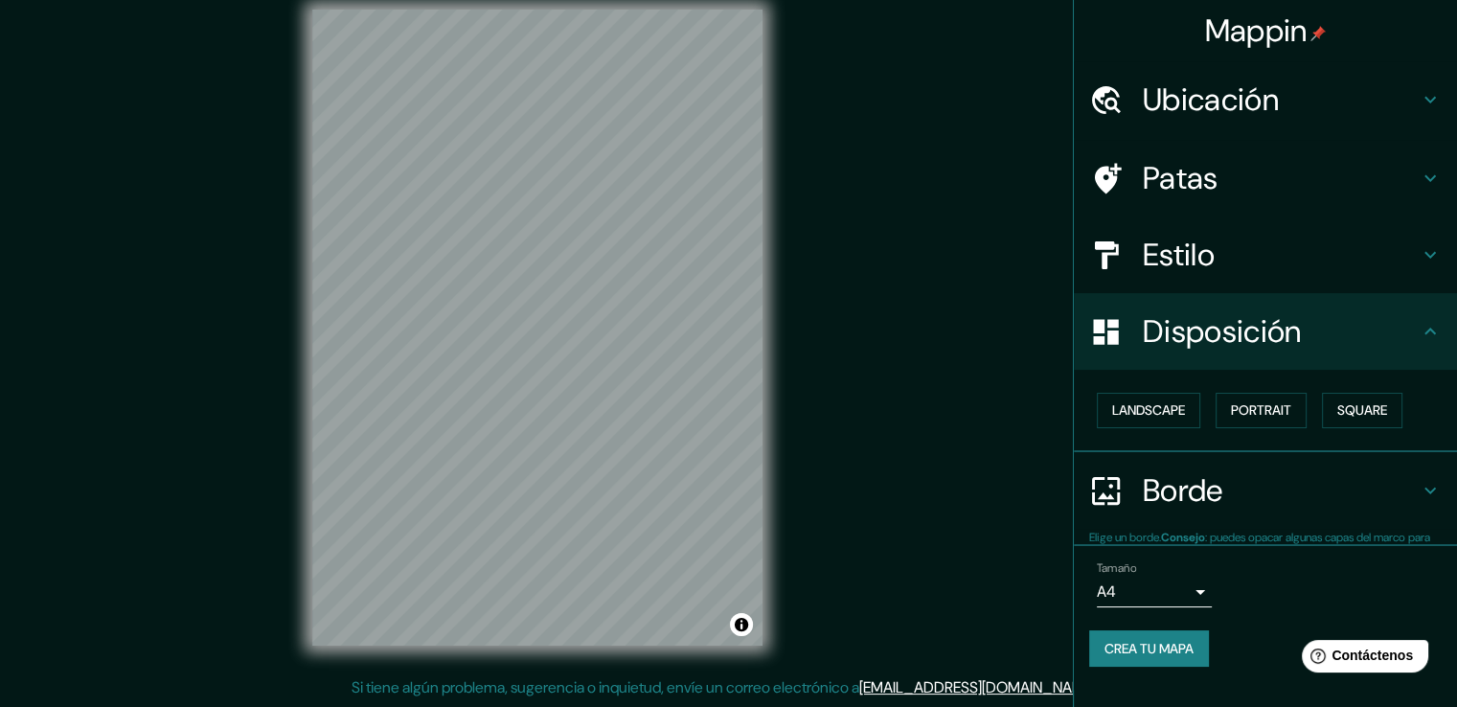
scroll to position [0, 0]
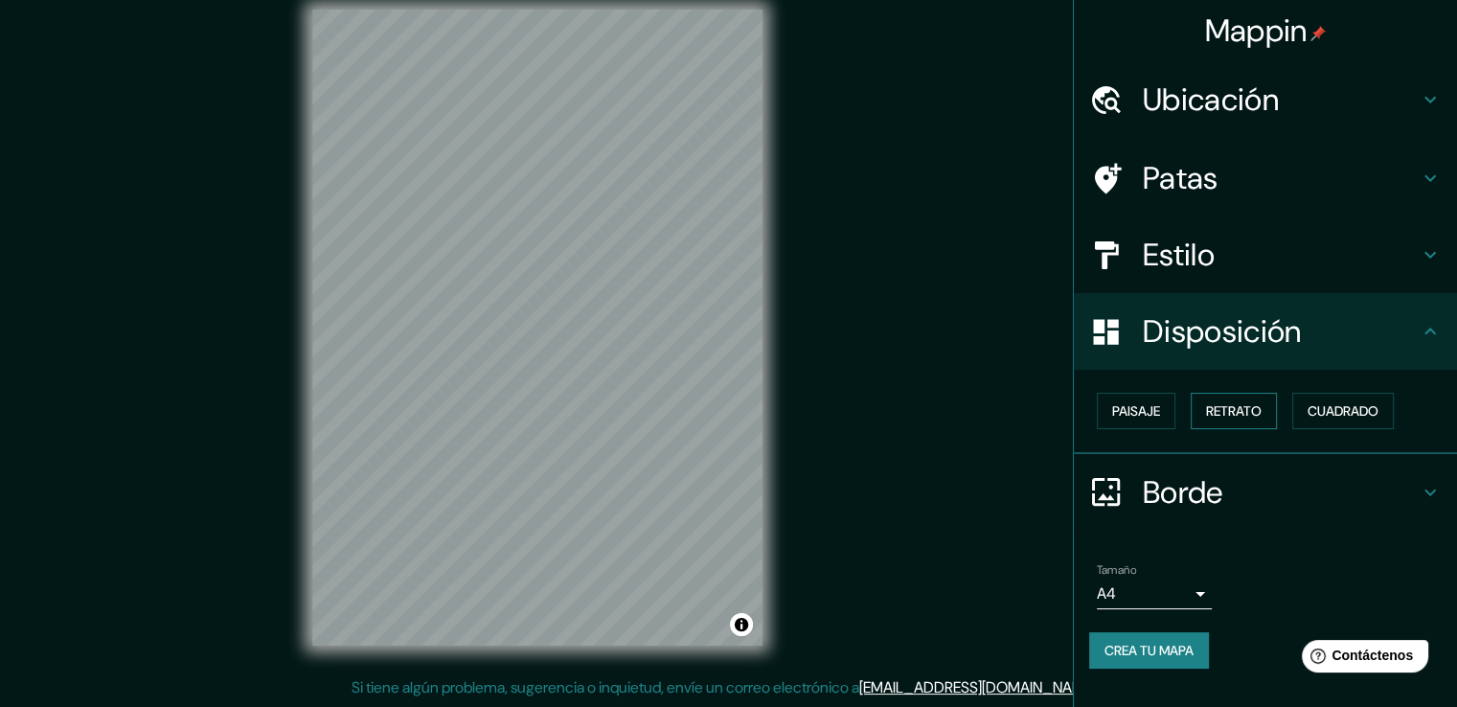
click at [1227, 406] on font "Retrato" at bounding box center [1234, 410] width 56 height 17
click at [1146, 407] on font "Paisaje" at bounding box center [1136, 410] width 48 height 17
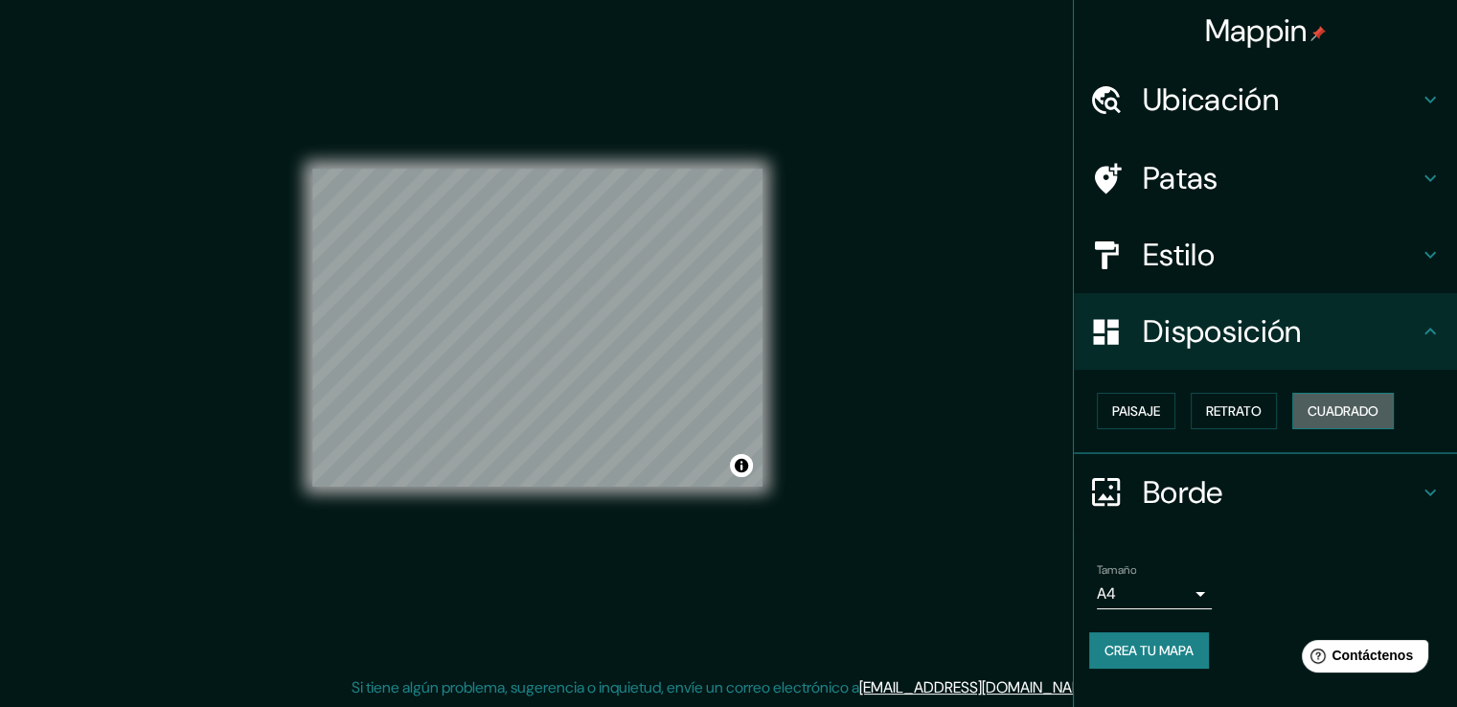
click at [1298, 420] on button "Cuadrado" at bounding box center [1343, 411] width 102 height 36
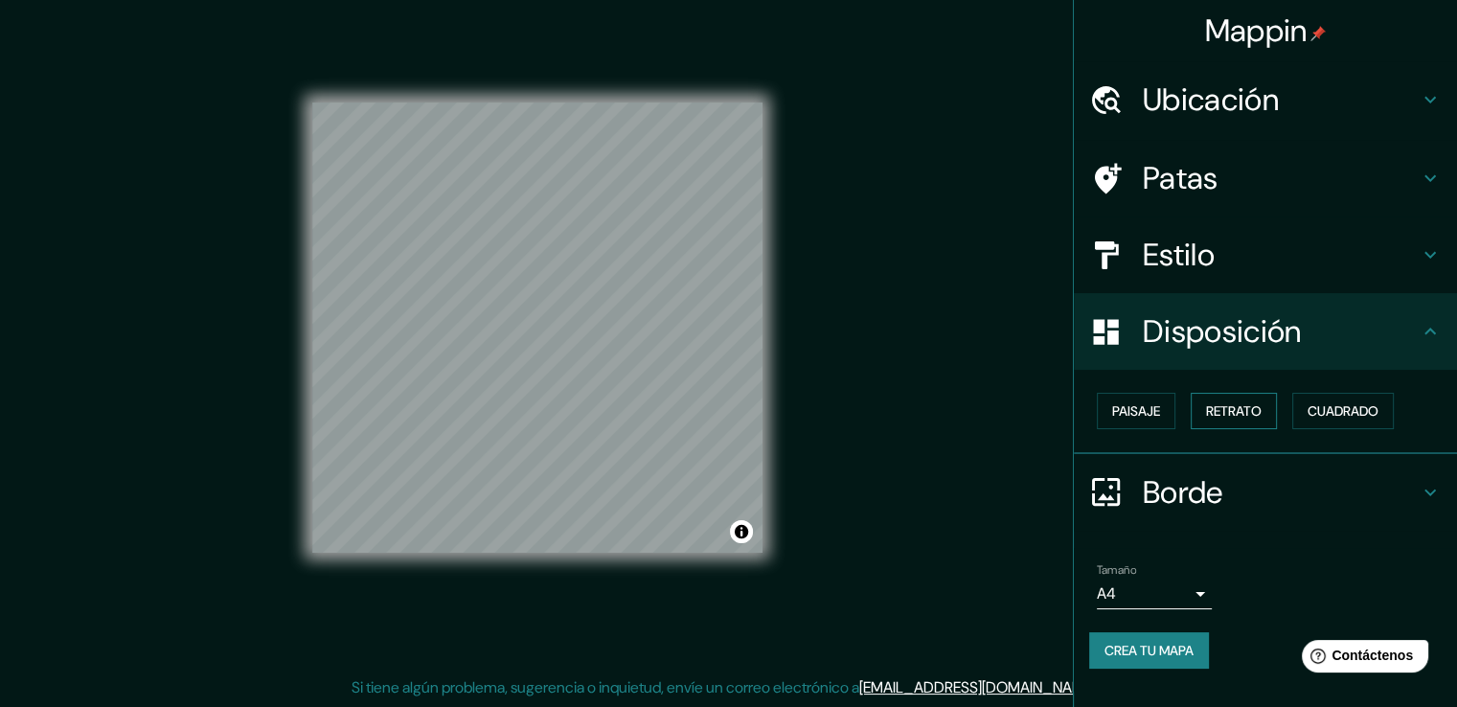
click at [1268, 416] on button "Retrato" at bounding box center [1233, 411] width 86 height 36
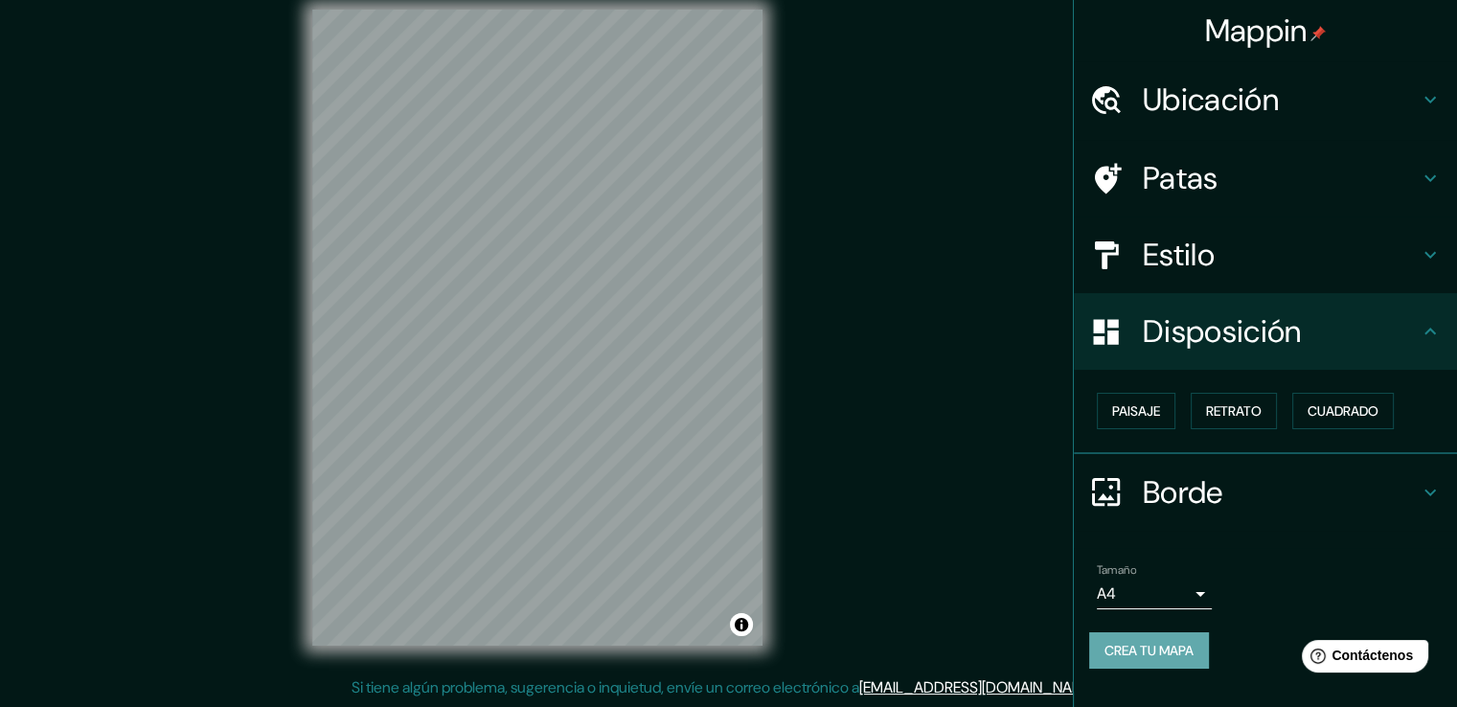
click at [1149, 658] on font "Crea tu mapa" at bounding box center [1148, 650] width 89 height 25
